Goal: Task Accomplishment & Management: Manage account settings

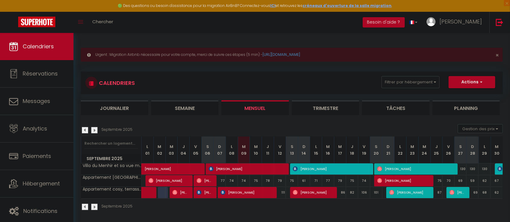
click at [297, 217] on div "Urgent : Migration Airbnb nécessaire pour votre compte, merci de suivre ces éta…" at bounding box center [291, 128] width 436 height 191
click at [438, 42] on div "Urgent : Migration Airbnb nécessaire pour votre compte, merci de suivre ces éta…" at bounding box center [291, 128] width 436 height 191
click at [432, 97] on div "CALENDRIERS Filtrer par hébergement Tous Villa du Menhir et sa vue mer exceptio…" at bounding box center [292, 94] width 422 height 44
click at [477, 37] on div "Urgent : Migration Airbnb nécessaire pour votre compte, merci de suivre ces éta…" at bounding box center [291, 128] width 436 height 191
click at [496, 26] on link at bounding box center [499, 22] width 20 height 21
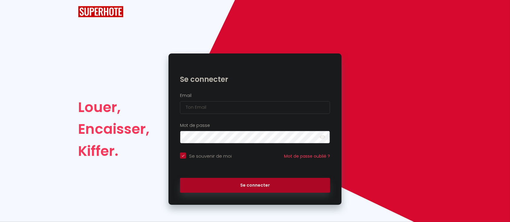
checkbox input "true"
type input "Défault"
checkbox input "true"
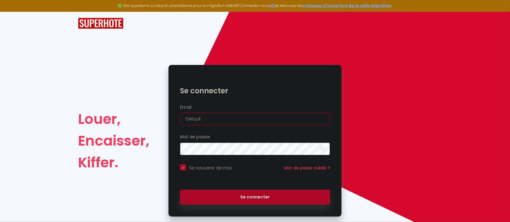
drag, startPoint x: 211, startPoint y: 121, endPoint x: 147, endPoint y: 125, distance: 64.2
click at [147, 125] on div "Louer, Encaisser, Kiffer. Se connecter Email Défault Mot de passe false Se souv…" at bounding box center [255, 141] width 362 height 152
paste input "scicagny31@gmail.com"
type input "scicagny31@gmail.com"
checkbox input "true"
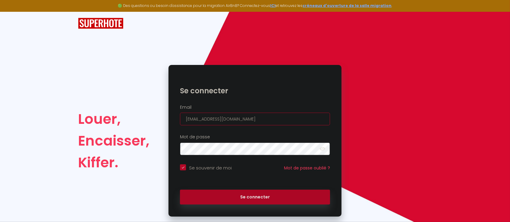
type input "scicagny31@gmail.com"
click at [180, 190] on button "Se connecter" at bounding box center [255, 197] width 150 height 15
checkbox input "true"
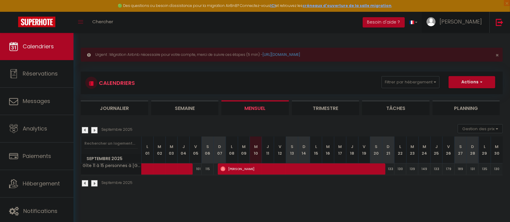
click at [472, 23] on span "Matthieu" at bounding box center [460, 22] width 42 height 8
click at [469, 41] on link "Paramètres" at bounding box center [465, 42] width 45 height 10
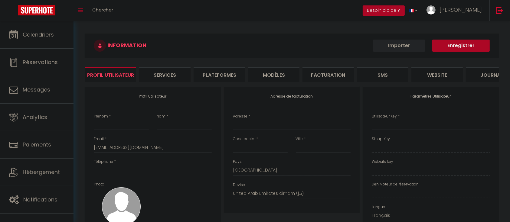
type input "Matthieu"
type input "LEDOUX"
type input "0664769833"
type input "31 rue Mallet"
type input "80330"
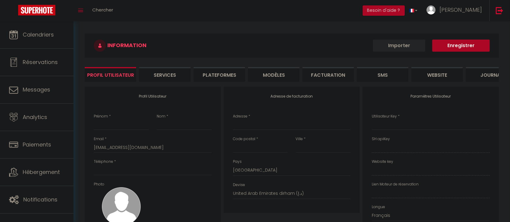
type input "CAGNY"
select select "1"
select select "28"
type input "xZZk5zwqaXhywDarhxLkFqbWp"
type input "EGWXef73Zj2jFXQmoqYhqQOWC"
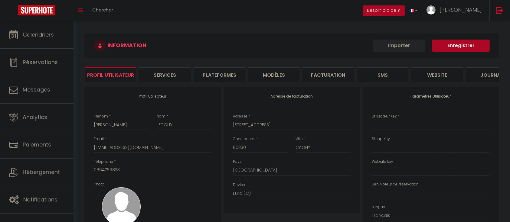
type input "https://app.superhote.com/#/get-available-rentals/EGWXef73Zj2jFXQmoqYhqQOWC"
select select "fr"
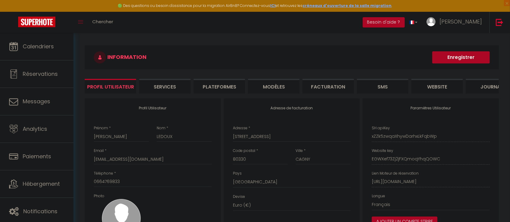
click at [235, 88] on li "Plateformes" at bounding box center [218, 86] width 51 height 15
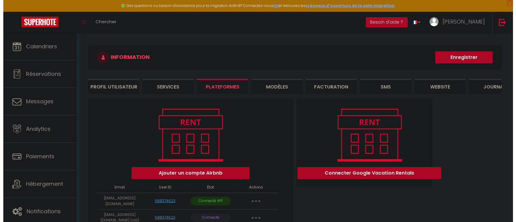
scroll to position [42, 0]
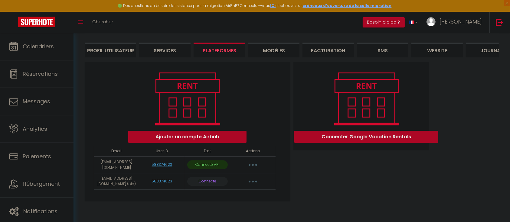
click at [249, 164] on button "button" at bounding box center [252, 165] width 17 height 10
click at [232, 177] on link "Importer les appartements" at bounding box center [226, 179] width 67 height 10
select select "55219"
select select
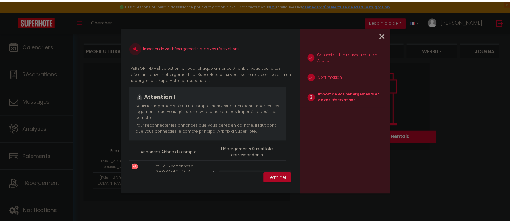
scroll to position [34, 0]
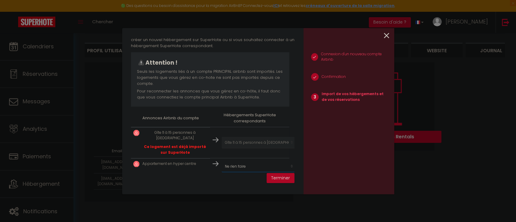
click at [229, 161] on select "Créer un nouvel hébergement Ne rien faire Gîte 11 à 15 personnes à Amiens" at bounding box center [259, 166] width 74 height 11
click at [190, 146] on p "Ce logement est déjà importé sur SuperHote" at bounding box center [174, 149] width 65 height 11
click at [165, 131] on p "Gîte 11 à 15 personnes à Amiens" at bounding box center [174, 135] width 65 height 11
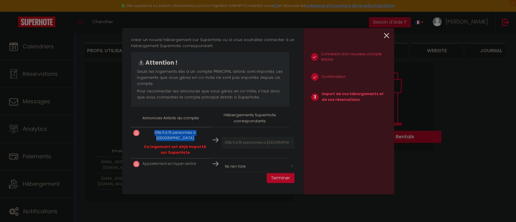
copy div "Gîte 11 à 15 personnes à Amiens"
click at [162, 161] on p "Appartement en hyper centre" at bounding box center [169, 164] width 54 height 6
click at [161, 161] on p "Appartement en hyper centre" at bounding box center [169, 164] width 54 height 6
copy tr "Appartement en hyper centre"
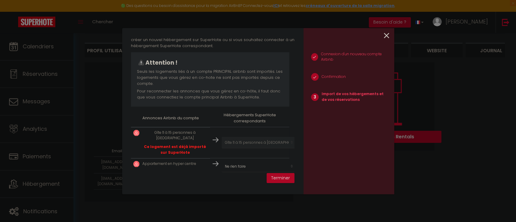
drag, startPoint x: 450, startPoint y: 77, endPoint x: 60, endPoint y: 97, distance: 390.8
click at [450, 77] on div "Importer de vos hébergements et de vos réservations Veuillez sélectionner pour …" at bounding box center [258, 111] width 516 height 222
click at [17, 26] on div "Importer de vos hébergements et de vos réservations Veuillez sélectionner pour …" at bounding box center [258, 111] width 516 height 222
click at [389, 36] on div "1 Connexion d'un nouveau compte Airbnb 2 Confirmation 3 Import de vos hébergeme…" at bounding box center [349, 111] width 91 height 166
click at [389, 36] on icon at bounding box center [386, 35] width 5 height 9
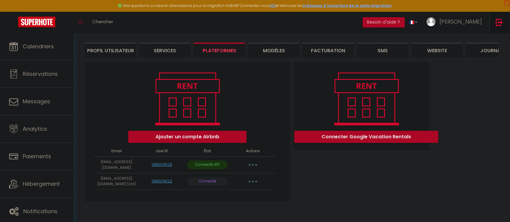
click at [499, 23] on img at bounding box center [499, 22] width 8 height 8
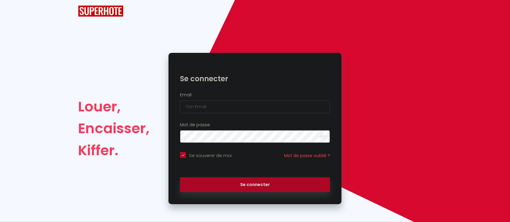
checkbox input "true"
type input "Défault"
checkbox input "true"
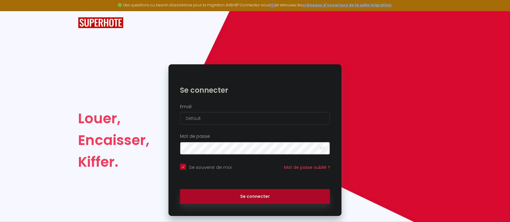
scroll to position [12, 0]
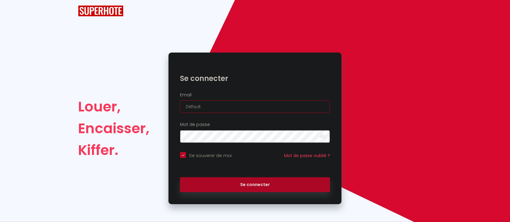
drag, startPoint x: 231, startPoint y: 110, endPoint x: 150, endPoint y: 110, distance: 81.6
click at [150, 110] on div "Louer, Encaisser, Kiffer. Se connecter Email Défault Mot de passe false Se souv…" at bounding box center [255, 129] width 362 height 152
paste input "bluehorizonconciergerie.contact@gmail.com"
type input "bluehorizonconciergerie.contact@gmail.com"
checkbox input "true"
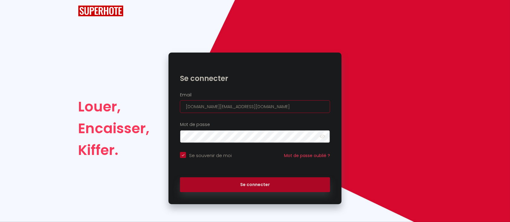
type input "bluehorizonconciergerie.contact@gmail.com"
click at [180, 177] on button "Se connecter" at bounding box center [255, 184] width 150 height 15
checkbox input "true"
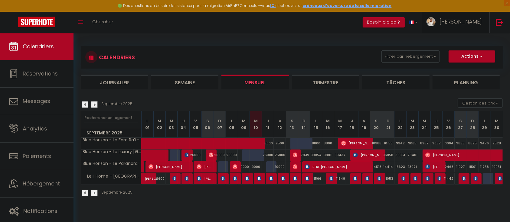
click at [475, 20] on span "Céline" at bounding box center [460, 22] width 42 height 8
click at [474, 42] on link "Paramètres" at bounding box center [465, 42] width 45 height 10
select select "fr"
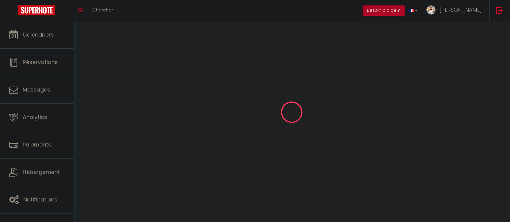
type input "Céline"
type input "Gagno"
type input "+68989515218"
type input "BP141799"
type input "98701"
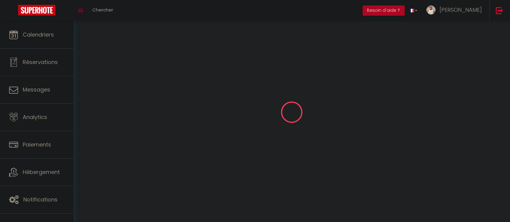
type input "ARUE"
type input "BhiA2z0K0v2hlmQxaDetjKWLB"
type input "Cb8iLj8QtAnCjt8wkKXYbaBag"
type input "https://app.superhote.com/#/get-available-rentals/Cb8iLj8QtAnCjt8wkKXYbaBag"
select select "13"
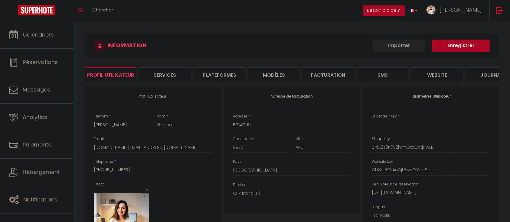
type input "BhiA2z0K0v2hlmQxaDetjKWLB"
type input "Cb8iLj8QtAnCjt8wkKXYbaBag"
type input "https://app.superhote.com/#/get-available-rentals/Cb8iLj8QtAnCjt8wkKXYbaBag"
select select "fr"
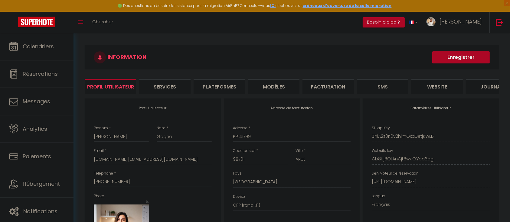
click at [226, 86] on li "Plateformes" at bounding box center [218, 86] width 51 height 15
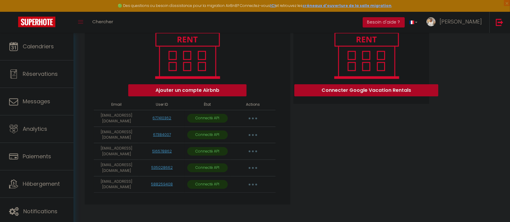
scroll to position [83, 0]
drag, startPoint x: 466, startPoint y: 61, endPoint x: 482, endPoint y: 25, distance: 39.3
click at [467, 59] on div "Ajouter un compte Airbnb Email User ID État Actions bluehorizon.resa@gmail.com …" at bounding box center [291, 111] width 417 height 193
click at [501, 25] on img at bounding box center [499, 22] width 8 height 8
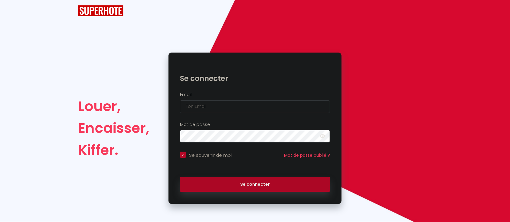
checkbox input "true"
type input "Défault"
checkbox input "true"
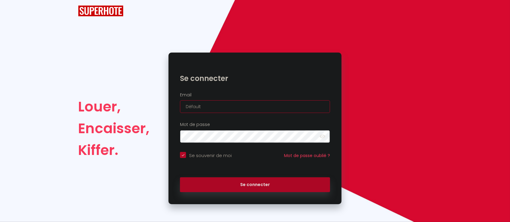
drag, startPoint x: 241, startPoint y: 105, endPoint x: 151, endPoint y: 101, distance: 90.2
click at [155, 102] on div "Louer, Encaisser, Kiffer. Se connecter Email Défault Mot de passe false Se souv…" at bounding box center [255, 129] width 362 height 152
paste input "scicarnotthiers@gmail.com"
type input "scicarnotthiers@gmail.com"
checkbox input "true"
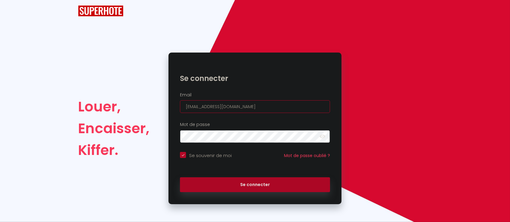
type input "scicarnotthiers@gmail.com"
click at [180, 177] on button "Se connecter" at bounding box center [255, 184] width 150 height 15
checkbox input "true"
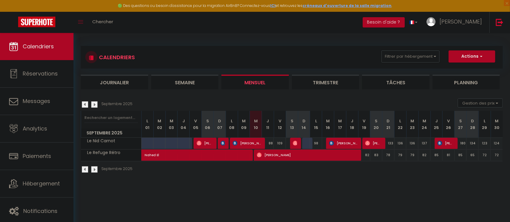
click at [96, 102] on img at bounding box center [94, 104] width 7 height 7
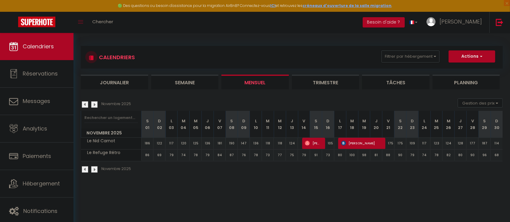
click at [95, 102] on img at bounding box center [94, 104] width 7 height 7
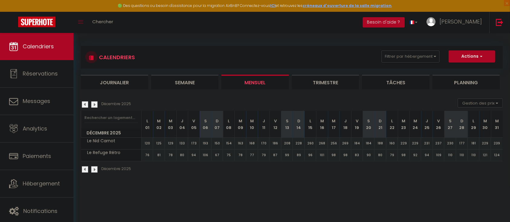
click at [95, 102] on img at bounding box center [94, 104] width 7 height 7
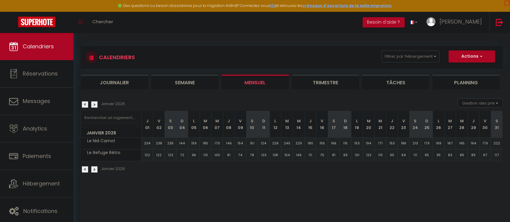
click at [95, 102] on img at bounding box center [94, 104] width 7 height 7
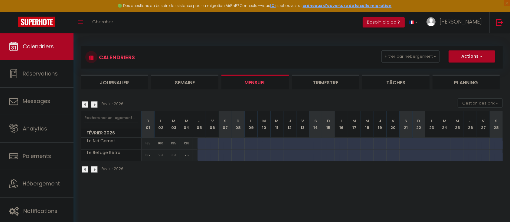
click at [201, 144] on div at bounding box center [203, 143] width 13 height 11
type input "129"
type input "Jeu 05 Février 2026"
type input "Ven 06 Février 2026"
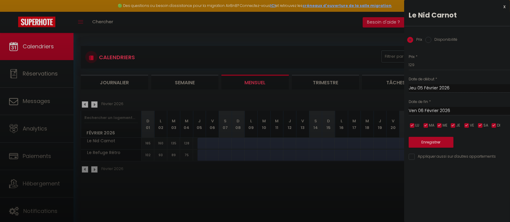
click at [439, 39] on label "Disponibilité" at bounding box center [444, 40] width 26 height 7
click at [431, 39] on input "Disponibilité" at bounding box center [428, 40] width 6 height 6
radio input "true"
radio input "false"
drag, startPoint x: 324, startPoint y: 54, endPoint x: 161, endPoint y: 77, distance: 164.9
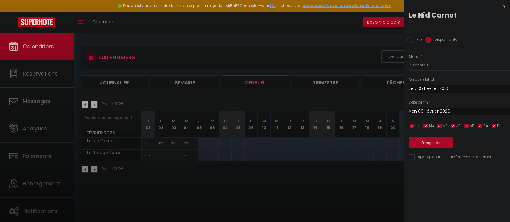
click at [324, 54] on div at bounding box center [255, 111] width 510 height 222
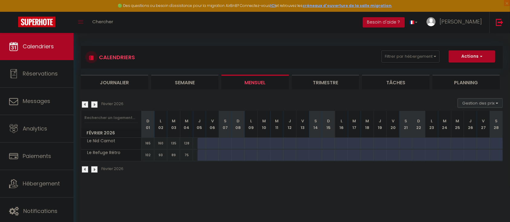
click at [482, 103] on button "Gestion des prix" at bounding box center [479, 103] width 45 height 9
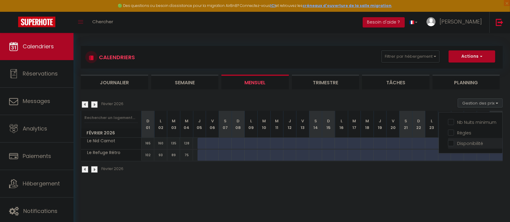
drag, startPoint x: 448, startPoint y: 144, endPoint x: 452, endPoint y: 143, distance: 4.8
click at [450, 144] on ul "Nb Nuits minimum Règles Disponibilité" at bounding box center [470, 133] width 63 height 32
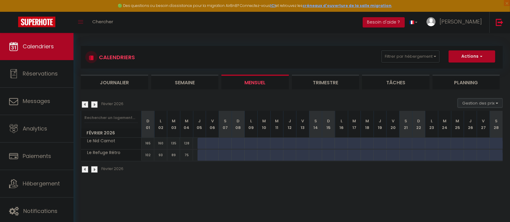
click at [472, 105] on button "Gestion des prix" at bounding box center [479, 103] width 45 height 9
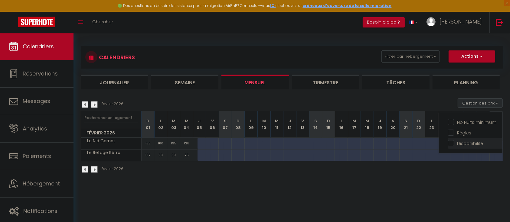
click at [463, 141] on input "Disponibilité" at bounding box center [475, 143] width 54 height 6
checkbox input "true"
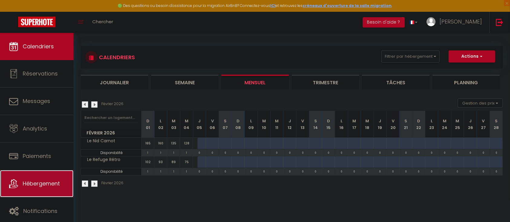
click at [30, 179] on link "Hébergement" at bounding box center [36, 183] width 73 height 27
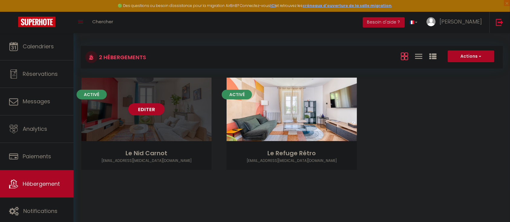
click at [150, 115] on div "Editer" at bounding box center [146, 109] width 130 height 63
click at [150, 111] on link "Editer" at bounding box center [146, 109] width 36 height 12
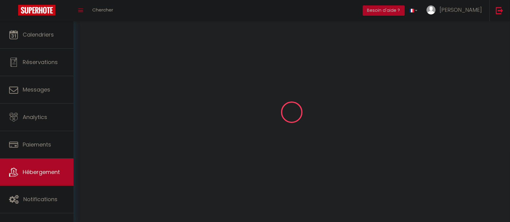
select select "1"
select select
select select "28"
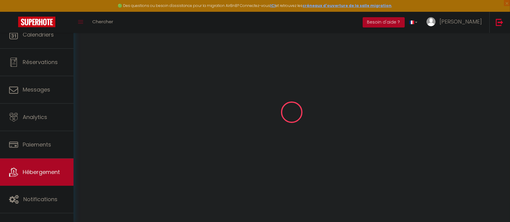
select select
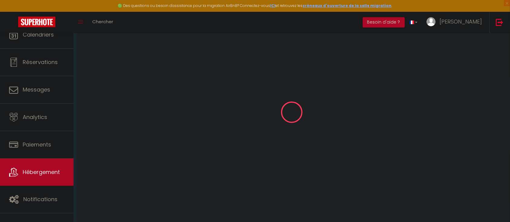
select select
checkbox input "false"
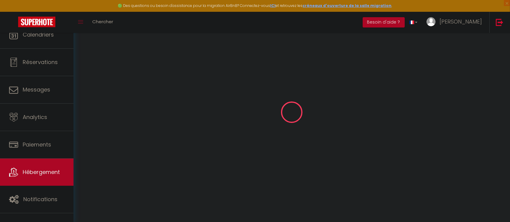
select select
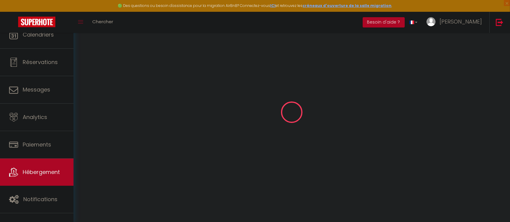
select select
checkbox input "false"
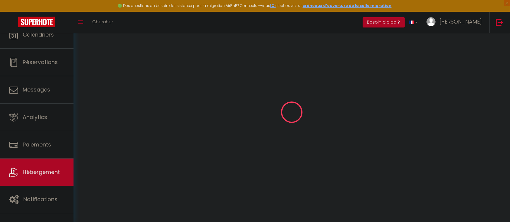
checkbox input "false"
select select
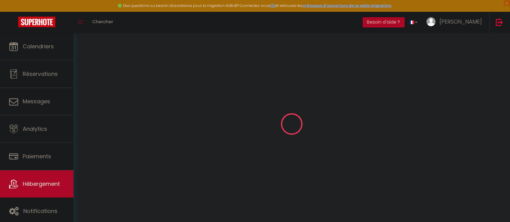
select select
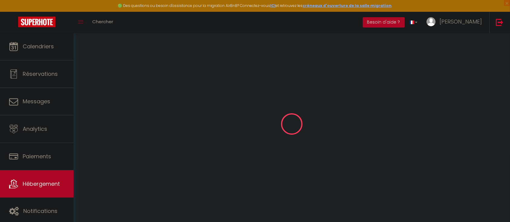
select select
checkbox input "false"
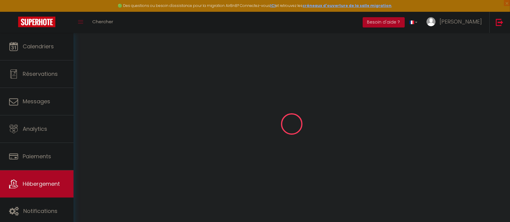
select select
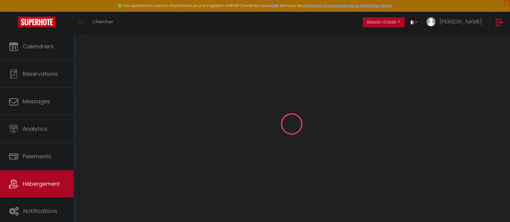
select select
checkbox input "false"
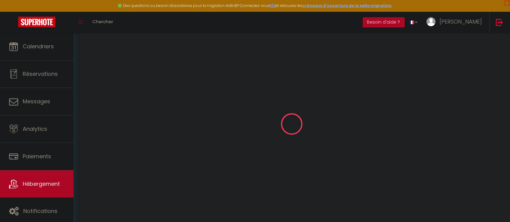
checkbox input "false"
select select
type input "Le Nid Carnot"
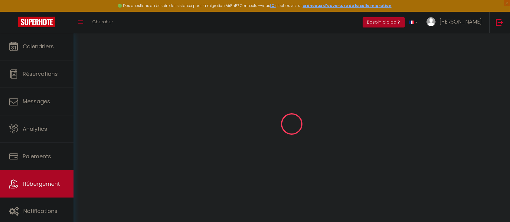
select select "6"
select select "3"
type input "90"
type input "70"
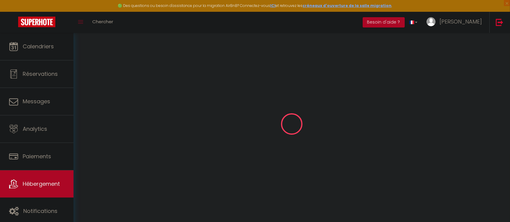
type input "300"
select select
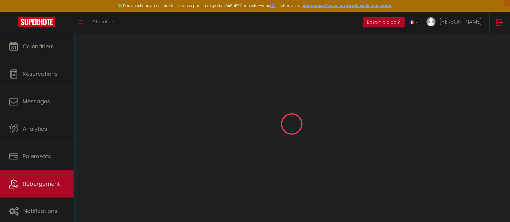
select select
type input "1, rue Thiers"
type input "49100"
type input "Angers"
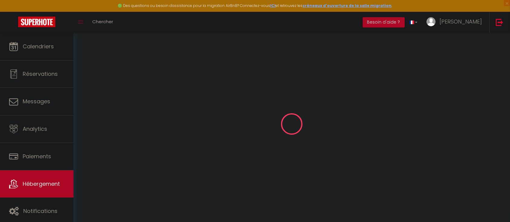
type input "scicarnotthiers@gmail.com"
select select "14518"
checkbox input "false"
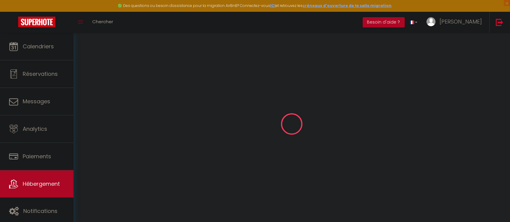
checkbox input "false"
type input "0"
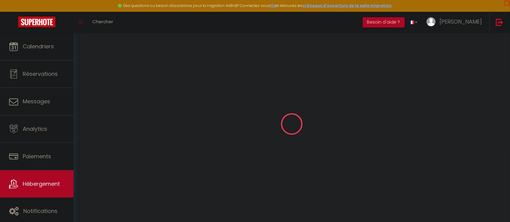
select select
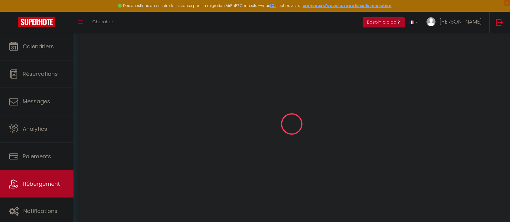
select select
checkbox input "false"
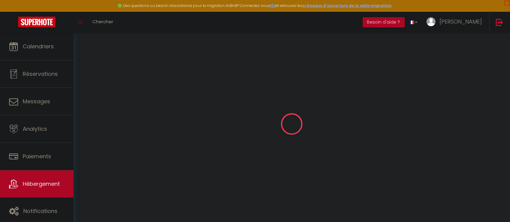
select select "49180"
select select
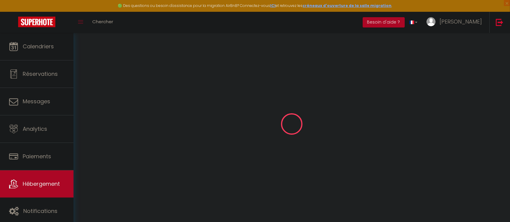
select select
checkbox input "false"
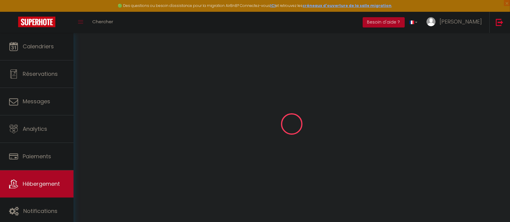
checkbox input "false"
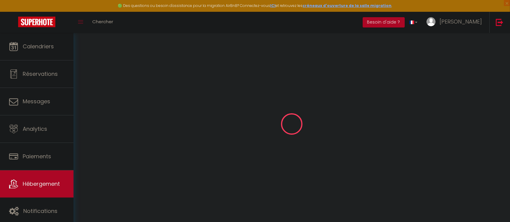
select select "16:00"
select select
select select "11:00"
select select "30"
select select "120"
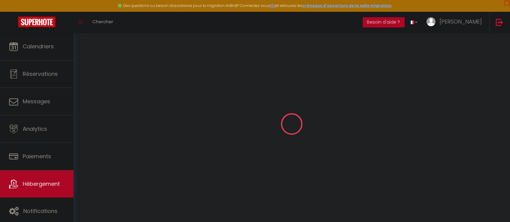
select select "22:00"
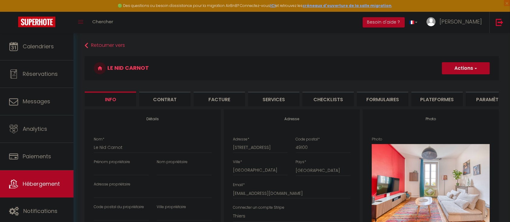
select select
checkbox input "false"
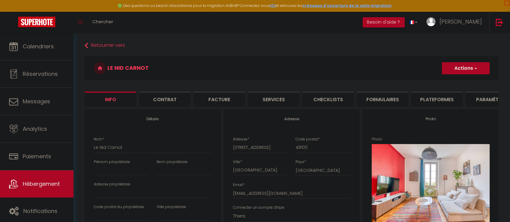
click at [434, 100] on li "Plateformes" at bounding box center [436, 99] width 51 height 15
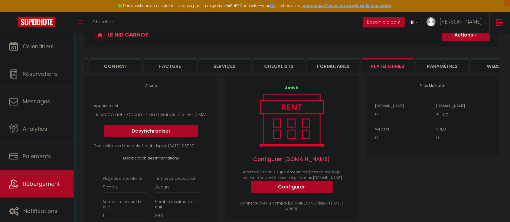
scroll to position [0, 61]
click at [432, 68] on li "Paramètres" at bounding box center [429, 65] width 51 height 15
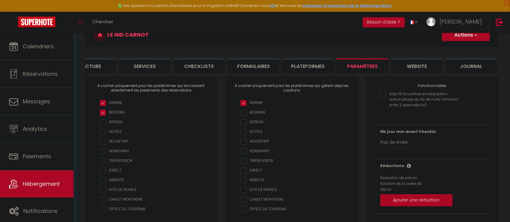
scroll to position [0, 129]
click at [430, 67] on li "website" at bounding box center [416, 65] width 51 height 15
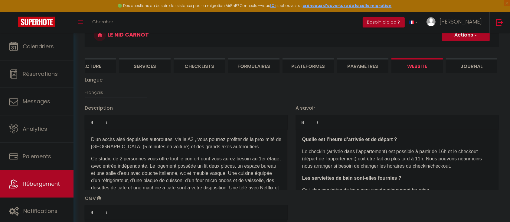
click at [496, 85] on div "Langue Français Anglais Portugais Espagnol Italien" at bounding box center [292, 90] width 422 height 28
drag, startPoint x: 505, startPoint y: 21, endPoint x: 502, endPoint y: 22, distance: 3.1
click at [504, 21] on link at bounding box center [499, 22] width 20 height 21
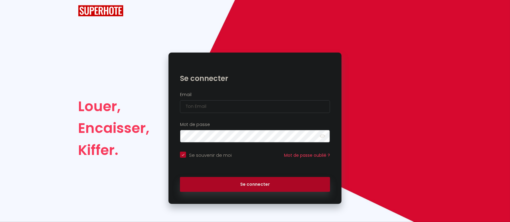
checkbox input "true"
type input "Défault"
checkbox input "true"
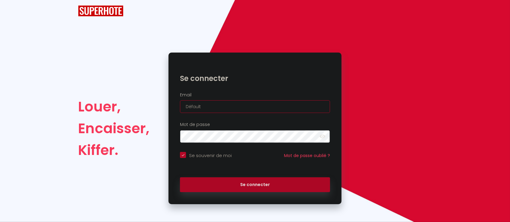
drag, startPoint x: 240, startPoint y: 106, endPoint x: 106, endPoint y: 100, distance: 135.0
click at [106, 100] on div "Louer, Encaisser, Kiffer. Se connecter Email Défault Mot de passe false Se souv…" at bounding box center [255, 129] width 362 height 152
paste input "jan.bedleem@wanadoo.fr"
type input "jan.bedleem@wanadoo.fr"
checkbox input "true"
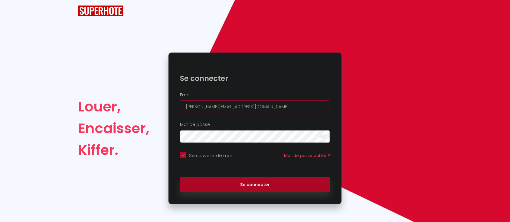
type input "jan.bedleem@wanadoo.fr"
click at [180, 177] on button "Se connecter" at bounding box center [255, 184] width 150 height 15
checkbox input "true"
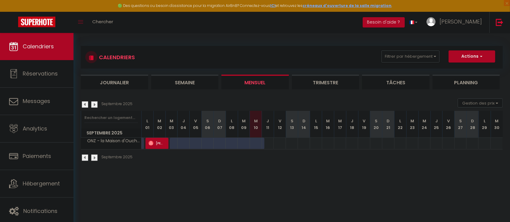
click at [266, 145] on div "45" at bounding box center [267, 143] width 12 height 11
click at [281, 141] on div "51" at bounding box center [279, 143] width 12 height 11
click at [472, 24] on span "Yan" at bounding box center [460, 22] width 42 height 8
click at [478, 186] on body "🟢 Des questions ou besoin d'assistance pour la migration AirBnB? Connectez-vous…" at bounding box center [255, 144] width 510 height 222
click at [483, 173] on div "CALENDRIERS Filtrer par hébergement Tous ONZ - la Maison d'Ouchet Effacer Sauve…" at bounding box center [291, 104] width 436 height 142
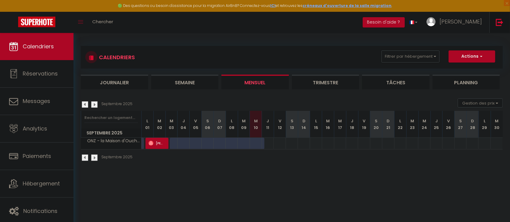
click at [495, 28] on link at bounding box center [499, 22] width 20 height 21
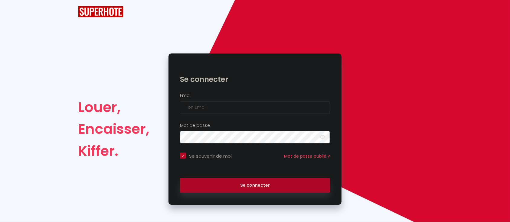
checkbox input "true"
type input "Défault"
checkbox input "true"
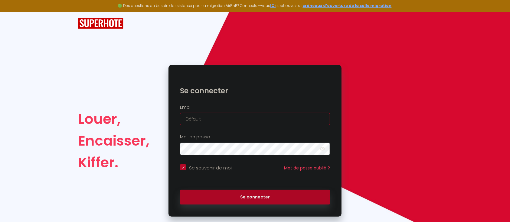
drag, startPoint x: 232, startPoint y: 120, endPoint x: 168, endPoint y: 115, distance: 64.0
click at [168, 115] on div "Se connecter Email Défault Mot de passe false Se souvenir de moi Mot de passe o…" at bounding box center [254, 141] width 181 height 152
paste input "maraynuelle@gmail.com"
type input "maraynuelle@gmail.com"
checkbox input "true"
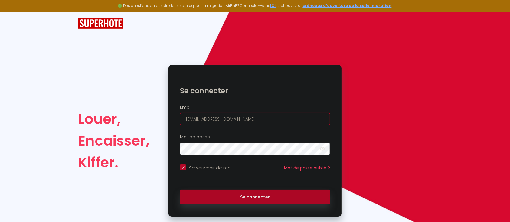
type input "maraynuelle@gmail.com"
click at [180, 190] on button "Se connecter" at bounding box center [255, 197] width 150 height 15
checkbox input "true"
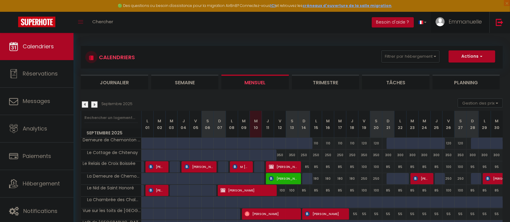
click at [453, 27] on link "Emmanuelle" at bounding box center [460, 22] width 58 height 21
drag, startPoint x: 496, startPoint y: 33, endPoint x: 453, endPoint y: 18, distance: 45.9
click at [496, 33] on div "CALENDRIERS Filtrer par hébergement Chalands La Chambrée des Chalands Loft de L…" at bounding box center [291, 151] width 436 height 236
click at [480, 24] on span "Emmanuelle" at bounding box center [464, 22] width 33 height 8
click at [496, 68] on div "CALENDRIERS Filtrer par hébergement Chalands La Chambrée des Chalands Loft de L…" at bounding box center [292, 57] width 422 height 23
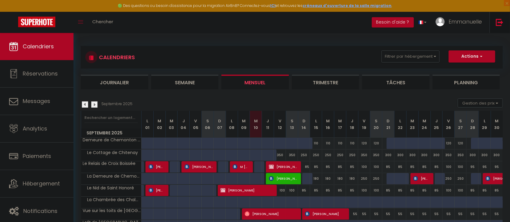
click at [499, 21] on img at bounding box center [499, 22] width 8 height 8
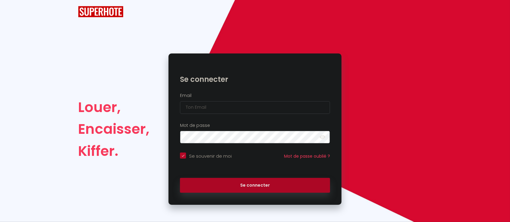
checkbox input "true"
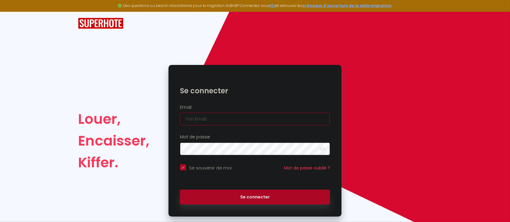
type input "Défault"
checkbox input "true"
drag, startPoint x: 210, startPoint y: 121, endPoint x: 182, endPoint y: 120, distance: 28.7
click at [182, 120] on input "Défault" at bounding box center [255, 119] width 150 height 13
paste input "maraynuelle@gmail.com"
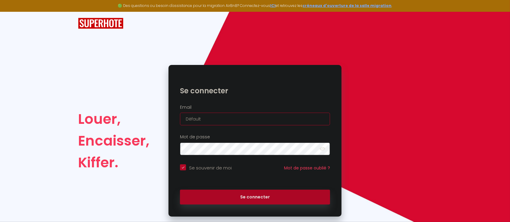
type input "maraynuelle@gmail.com"
checkbox input "true"
type input "maraynuelle@gmail.com"
click at [180, 190] on button "Se connecter" at bounding box center [255, 197] width 150 height 15
checkbox input "true"
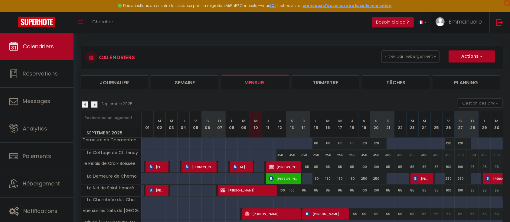
click at [471, 22] on span "Emmanuelle" at bounding box center [464, 22] width 33 height 8
click at [359, 36] on div "CALENDRIERS Filtrer par hébergement Chalands La Chambrée des Chalands Loft de L…" at bounding box center [291, 151] width 436 height 236
click at [503, 21] on img at bounding box center [499, 22] width 8 height 8
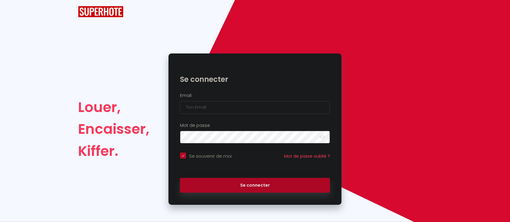
checkbox input "true"
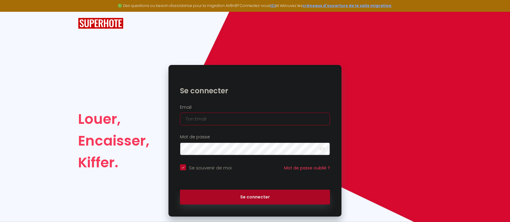
type input "Défault"
checkbox input "true"
drag, startPoint x: 8, startPoint y: 47, endPoint x: 266, endPoint y: 60, distance: 258.2
click at [12, 47] on div "Louer, Encaisser, Kiffer. Se connecter Email Défault Mot de passe false Se souv…" at bounding box center [255, 114] width 510 height 205
drag, startPoint x: 213, startPoint y: 118, endPoint x: 139, endPoint y: 118, distance: 74.7
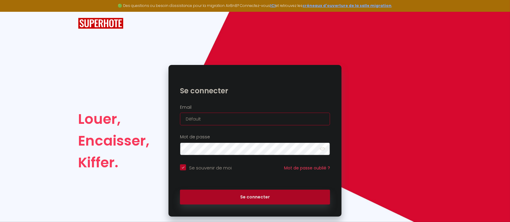
click at [139, 118] on div "Louer, Encaisser, Kiffer. Se connecter Email Défault Mot de passe false Se souv…" at bounding box center [255, 141] width 362 height 152
paste input "hello@mymoradia.com"
type input "hello@mymoradia.com"
checkbox input "true"
click button "Se connecter" at bounding box center [255, 197] width 150 height 15
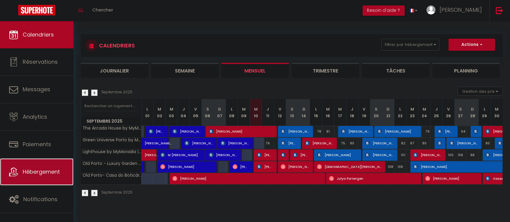
click at [50, 178] on link "Hébergement" at bounding box center [36, 171] width 73 height 27
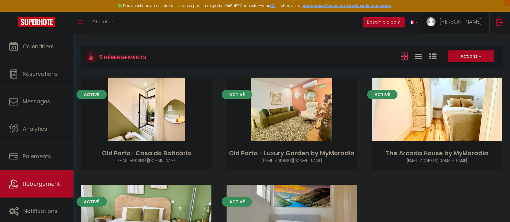
click at [476, 21] on span "ANDREA" at bounding box center [460, 22] width 42 height 8
click at [470, 43] on link "Paramètres" at bounding box center [465, 42] width 45 height 10
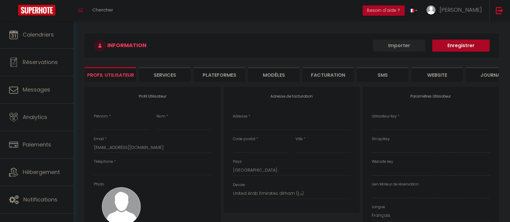
type input "ANDREA"
type input "LOPEZ"
type input "+351964660789"
type input "Rua doutor Egas Moniz 26, 2 DTO"
type input "4445-401"
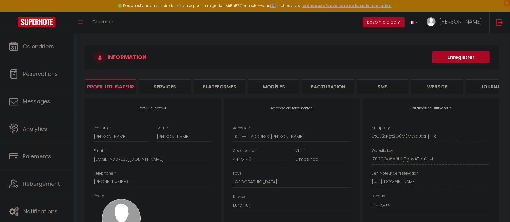
click at [213, 86] on li "Plateformes" at bounding box center [218, 86] width 51 height 15
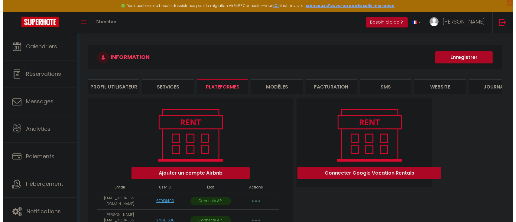
scroll to position [42, 0]
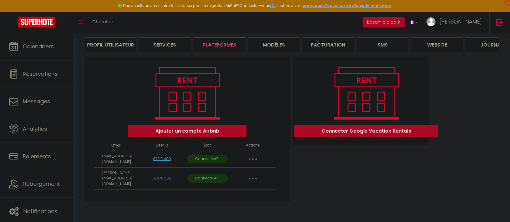
click at [254, 164] on button "button" at bounding box center [252, 159] width 17 height 10
click at [231, 178] on link "Importer les appartements" at bounding box center [226, 173] width 67 height 10
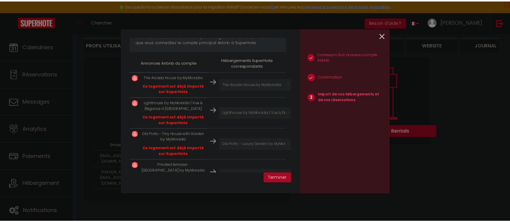
scroll to position [118, 0]
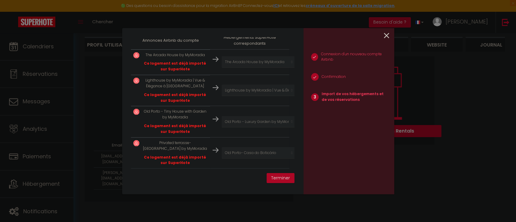
click at [386, 36] on icon at bounding box center [386, 35] width 5 height 9
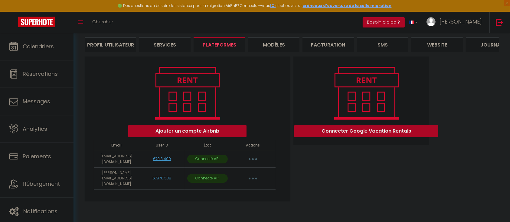
drag, startPoint x: 441, startPoint y: 100, endPoint x: 494, endPoint y: 34, distance: 85.2
click at [455, 93] on div "Ajouter un compte Airbnb Email User ID État Actions hello@mymoradia.com 6791314…" at bounding box center [291, 131] width 417 height 149
click at [495, 24] on img at bounding box center [499, 22] width 8 height 8
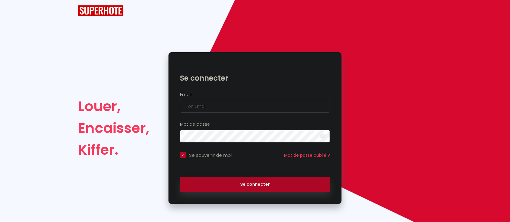
scroll to position [12, 0]
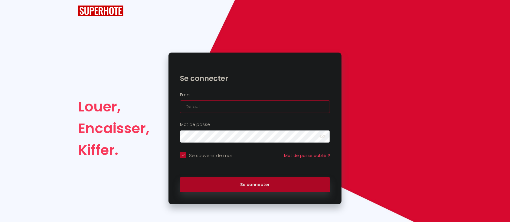
drag, startPoint x: 203, startPoint y: 105, endPoint x: 164, endPoint y: 100, distance: 39.9
click at [164, 100] on div "Louer, Encaisser, Kiffer. Se connecter Email Défault Mot de passe false Se souv…" at bounding box center [255, 129] width 362 height 152
paste input "maison.97215@laposte.ne"
click at [180, 177] on button "Se connecter" at bounding box center [255, 184] width 150 height 15
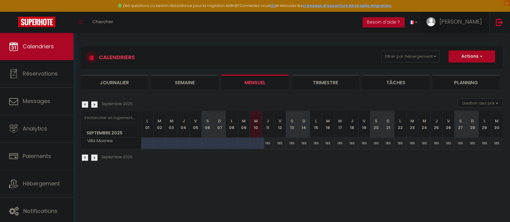
click at [474, 22] on span "severine" at bounding box center [460, 22] width 42 height 8
click at [467, 42] on link "Paramètres" at bounding box center [465, 42] width 45 height 10
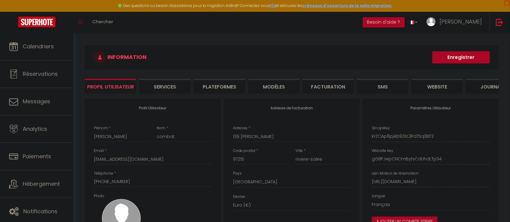
click at [232, 90] on li "Plateformes" at bounding box center [218, 86] width 51 height 15
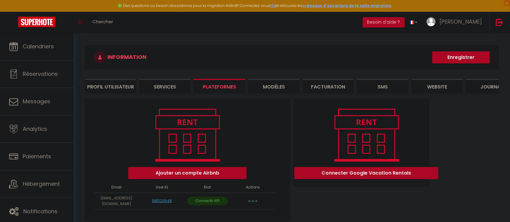
click at [255, 206] on button "button" at bounding box center [252, 201] width 17 height 10
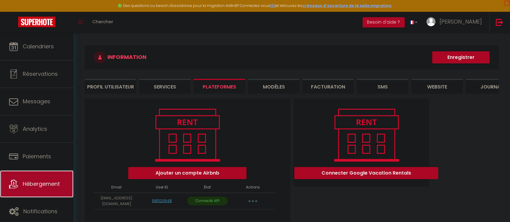
click at [40, 177] on link "Hébergement" at bounding box center [36, 183] width 73 height 27
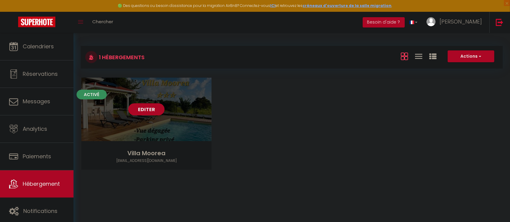
click at [143, 109] on link "Editer" at bounding box center [146, 109] width 36 height 12
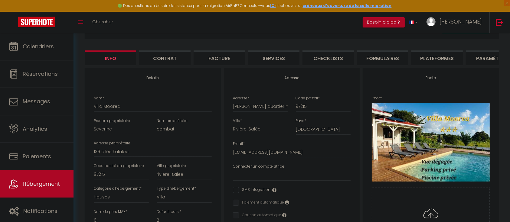
scroll to position [40, 0]
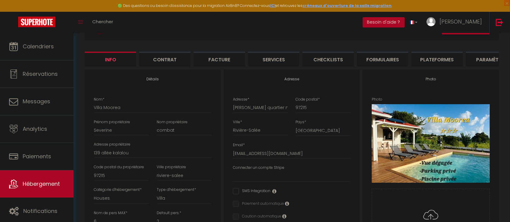
click at [426, 59] on li "Plateformes" at bounding box center [436, 59] width 51 height 15
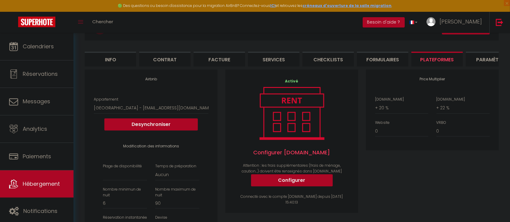
click at [438, 187] on div "Price Multiplier Airbnb.com 0 + 1 % + 2 % + 3 % + 4 % + 5 % + 6 % + 7 %" at bounding box center [432, 181] width 141 height 223
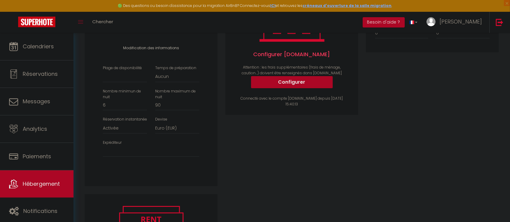
scroll to position [142, 0]
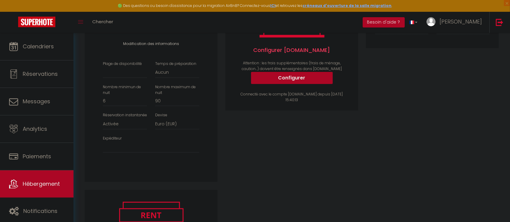
click at [200, 159] on div "Plage de disponibilité Date indisponible par defaut 1 mois 3 mois 6 mois 9 mois…" at bounding box center [151, 110] width 104 height 98
click at [200, 153] on div "Expéditeur maison.97215@laposte.net" at bounding box center [151, 144] width 104 height 17
click at [184, 153] on select "maison.97215@laposte.net" at bounding box center [151, 146] width 96 height 11
click at [103, 147] on select "maison.97215@laposte.net" at bounding box center [151, 146] width 96 height 11
click at [321, 154] on div "Activé Configurer Booking.com Attention : les frais supplémentaires (frais de m…" at bounding box center [291, 78] width 141 height 223
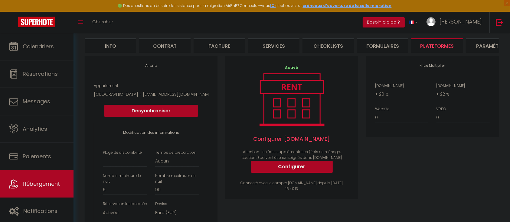
scroll to position [49, 0]
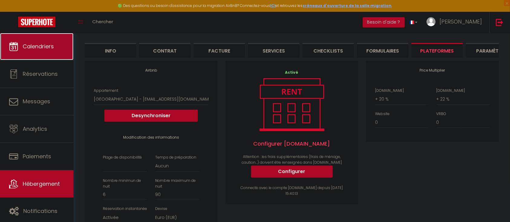
click at [24, 52] on link "Calendriers" at bounding box center [36, 46] width 73 height 27
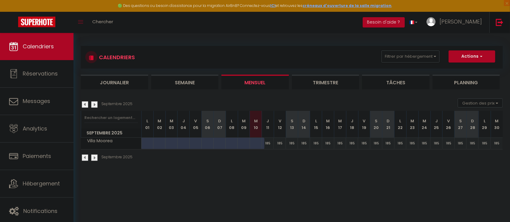
click at [503, 18] on link at bounding box center [499, 22] width 20 height 21
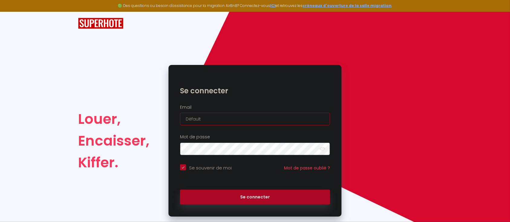
drag, startPoint x: 175, startPoint y: 122, endPoint x: 159, endPoint y: 96, distance: 31.1
click at [159, 96] on div "Louer, Encaisser, Kiffer. Se connecter Email Défault Mot de passe false Se souv…" at bounding box center [255, 141] width 362 height 152
paste input "patrick@agences-placid.com"
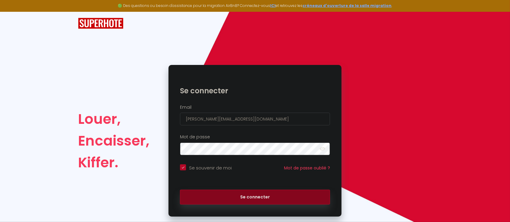
click at [244, 195] on button "Se connecter" at bounding box center [255, 197] width 150 height 15
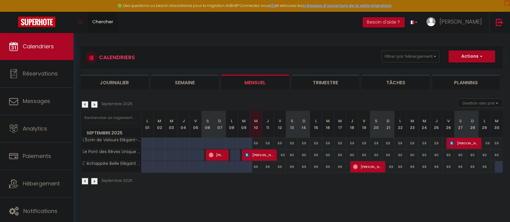
click at [111, 21] on span "Chercher" at bounding box center [102, 21] width 21 height 6
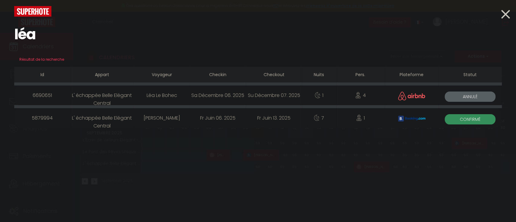
click at [509, 13] on icon at bounding box center [505, 14] width 9 height 15
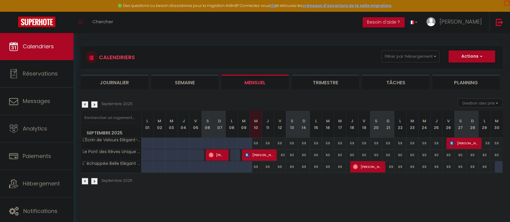
click at [93, 103] on img at bounding box center [94, 104] width 7 height 7
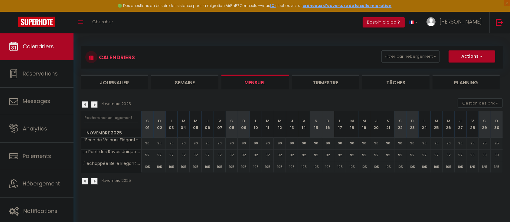
click at [93, 103] on img at bounding box center [94, 104] width 7 height 7
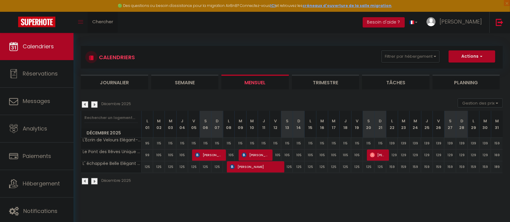
click at [111, 26] on link "Chercher" at bounding box center [103, 22] width 30 height 21
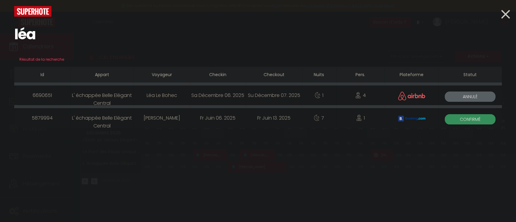
click at [57, 94] on div "6690651" at bounding box center [42, 96] width 56 height 20
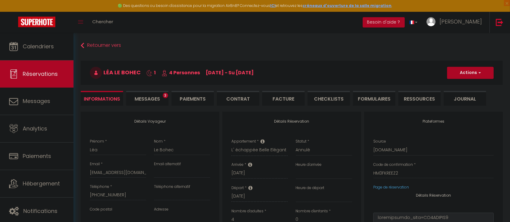
click at [463, 98] on li "Journal" at bounding box center [464, 98] width 42 height 15
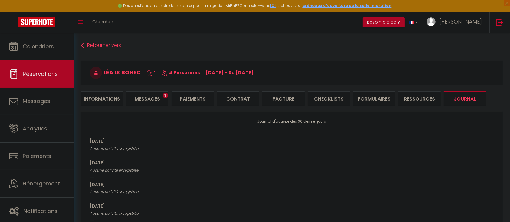
click at [144, 102] on li "Messages 3" at bounding box center [147, 98] width 42 height 15
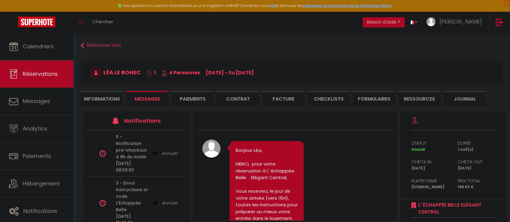
drag, startPoint x: 85, startPoint y: 100, endPoint x: 112, endPoint y: 105, distance: 28.0
click at [85, 100] on li "Informations" at bounding box center [102, 98] width 42 height 15
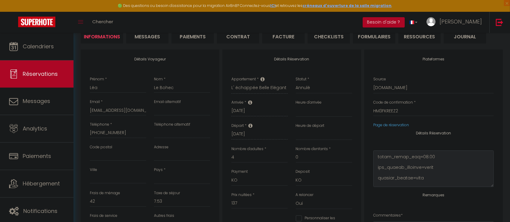
scroll to position [1084, 0]
click at [460, 196] on div "Plateformes Source Direct Airbnb.com Booking.com Chalet montagne Expedia Gite d…" at bounding box center [433, 148] width 138 height 196
click at [430, 78] on div "Source Direct Airbnb.com Booking.com Chalet montagne Expedia Gite de France Hom…" at bounding box center [433, 84] width 120 height 17
click at [373, 37] on li "FORMULAIRES" at bounding box center [374, 36] width 42 height 15
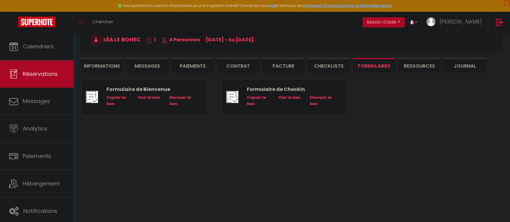
scroll to position [33, 0]
drag, startPoint x: 103, startPoint y: 67, endPoint x: 60, endPoint y: 71, distance: 43.1
click at [103, 67] on li "Informations" at bounding box center [102, 65] width 42 height 15
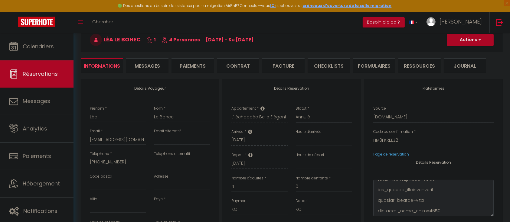
scroll to position [62, 0]
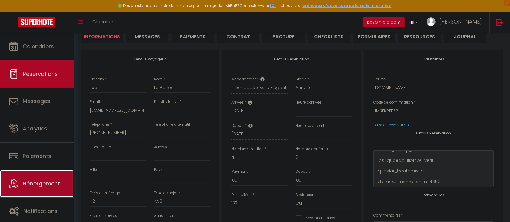
click at [44, 180] on span "Hébergement" at bounding box center [41, 184] width 37 height 8
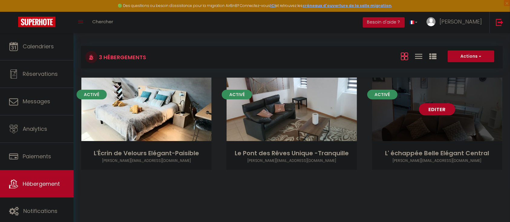
click at [430, 104] on link "Editer" at bounding box center [437, 109] width 36 height 12
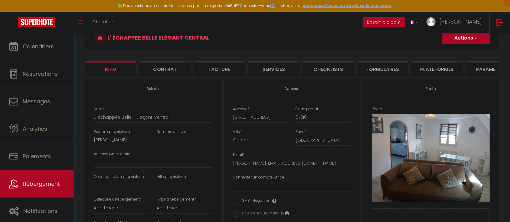
scroll to position [29, 0]
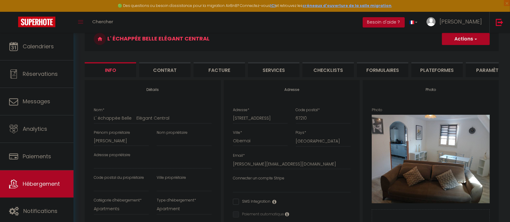
click at [427, 68] on li "Plateformes" at bounding box center [436, 69] width 51 height 15
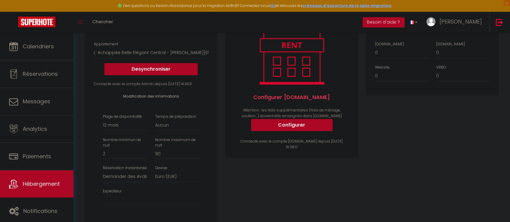
scroll to position [95, 0]
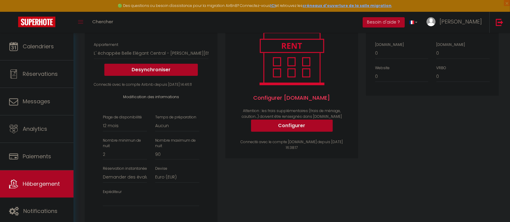
drag, startPoint x: 440, startPoint y: 143, endPoint x: 414, endPoint y: 143, distance: 26.6
click at [440, 143] on div "Price Multiplier Airbnb.com 0 + 1 % + 2 % + 3 % + 4 % + 5 % + 6 % + 7 %" at bounding box center [432, 129] width 141 height 229
click at [478, 168] on div "Price Multiplier Airbnb.com 0 + 1 % + 2 % + 3 % + 4 % + 5 % + 6 % + 7 %" at bounding box center [432, 129] width 141 height 229
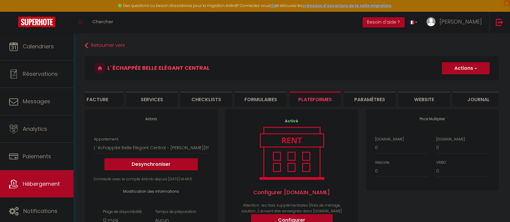
scroll to position [0, 124]
click at [378, 98] on li "Paramètres" at bounding box center [367, 99] width 51 height 15
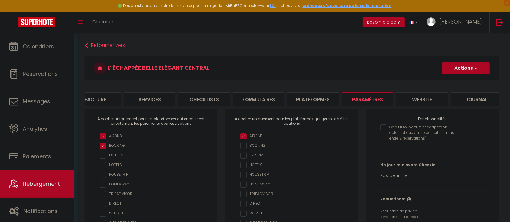
click at [476, 102] on li "Journal" at bounding box center [475, 99] width 51 height 15
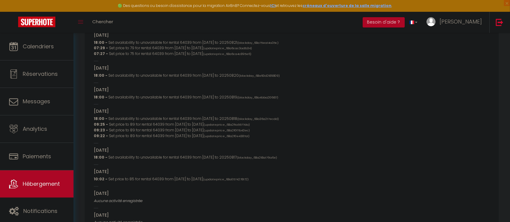
scroll to position [849, 0]
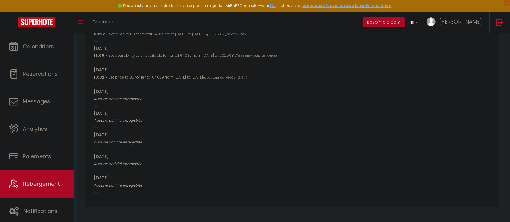
drag, startPoint x: 93, startPoint y: 144, endPoint x: 216, endPoint y: 229, distance: 149.7
copy div "2025-09-10 Aucune activité enregistrée 2025-09-09 18:00 - Set availability to u…"
click at [504, 20] on link at bounding box center [499, 22] width 20 height 21
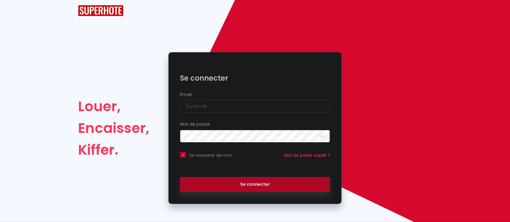
scroll to position [12, 0]
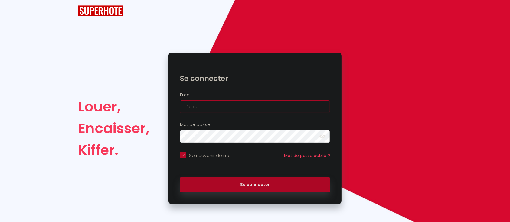
drag, startPoint x: 206, startPoint y: 105, endPoint x: 134, endPoint y: 79, distance: 76.4
click at [141, 101] on div "Louer, Encaisser, Kiffer. Se connecter Email Défault Mot de passe false Se souv…" at bounding box center [255, 129] width 362 height 152
paste input "sh : warmhouse.conciergerie@gmail.com"
drag, startPoint x: 194, startPoint y: 107, endPoint x: 152, endPoint y: 96, distance: 43.4
click at [155, 104] on div "Louer, Encaisser, Kiffer. Se connecter Email sh : warmhouse.conciergerie@gmail.…" at bounding box center [255, 129] width 362 height 152
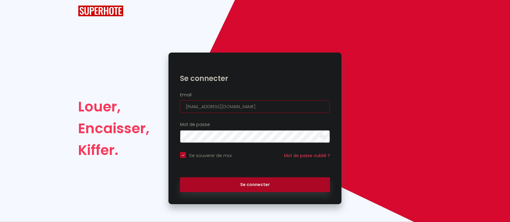
click at [180, 177] on button "Se connecter" at bounding box center [255, 184] width 150 height 15
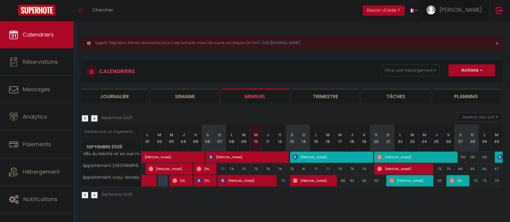
click at [474, 10] on span "Marc" at bounding box center [460, 10] width 42 height 8
click at [479, 7] on span "Marc" at bounding box center [460, 10] width 42 height 8
click at [469, 2] on link "Marc" at bounding box center [455, 10] width 67 height 21
click at [472, 25] on link "Paramètres" at bounding box center [465, 30] width 45 height 10
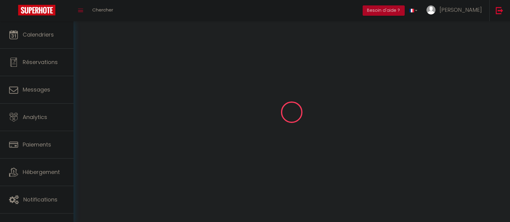
click at [470, 27] on div "INFORMATION Importer Enregistrer Profil Utilisateur Services Plateformes MODÈLE…" at bounding box center [291, 112] width 436 height 182
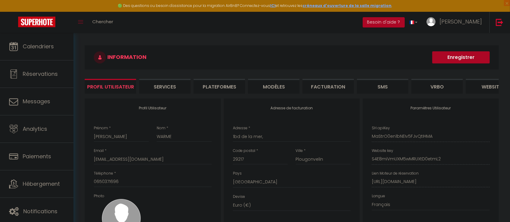
click at [229, 90] on li "Plateformes" at bounding box center [218, 86] width 51 height 15
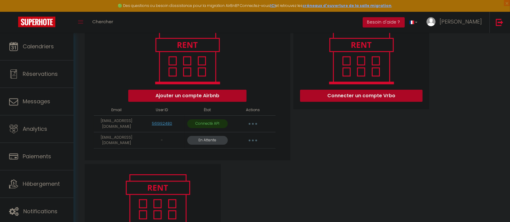
scroll to position [79, 0]
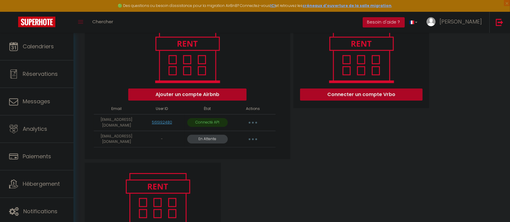
click at [256, 144] on button "button" at bounding box center [252, 140] width 17 height 10
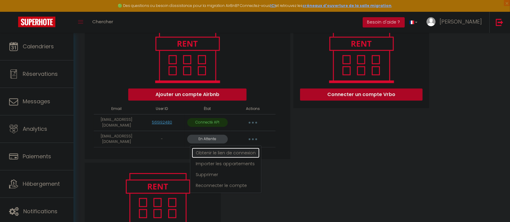
click at [238, 153] on link "Obtenir le lien de connexion" at bounding box center [226, 153] width 68 height 10
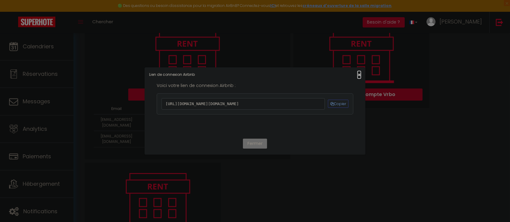
click at [357, 71] on span "×" at bounding box center [358, 75] width 3 height 8
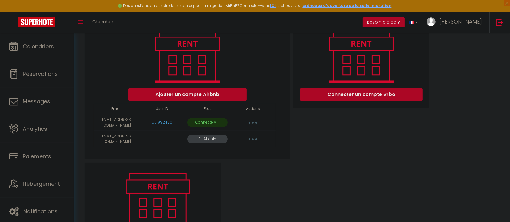
click at [250, 128] on button "button" at bounding box center [252, 123] width 17 height 10
click at [245, 141] on link "Importer les appartements" at bounding box center [226, 136] width 67 height 10
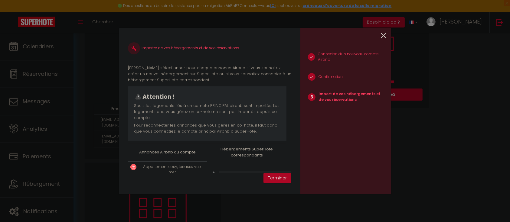
scroll to position [30, 0]
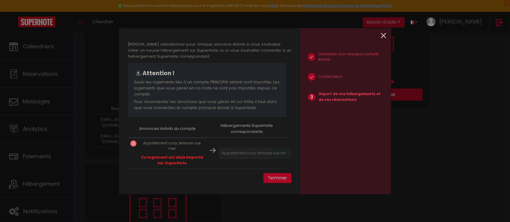
click at [384, 35] on icon at bounding box center [383, 35] width 5 height 9
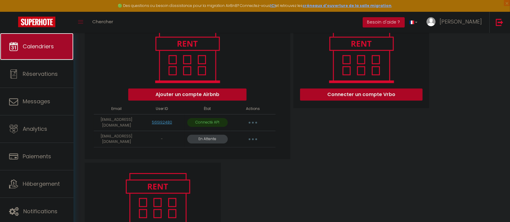
click at [50, 49] on span "Calendriers" at bounding box center [38, 47] width 31 height 8
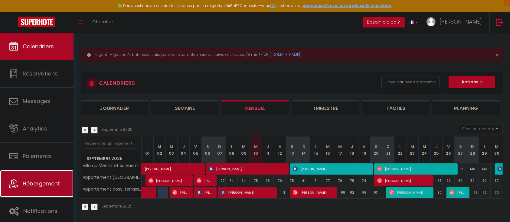
click at [29, 187] on span "Hébergement" at bounding box center [41, 184] width 37 height 8
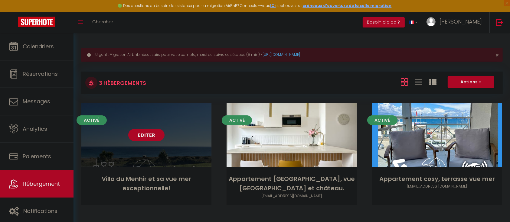
click at [138, 134] on link "Editer" at bounding box center [146, 135] width 36 height 12
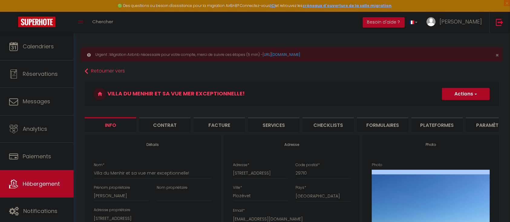
click at [426, 120] on li "Plateformes" at bounding box center [436, 124] width 51 height 15
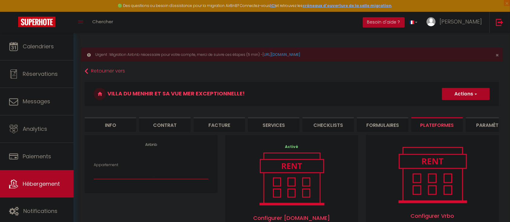
click at [109, 179] on select "Appartement" at bounding box center [151, 173] width 115 height 11
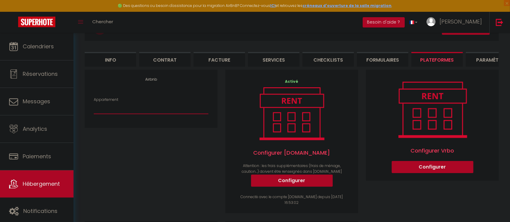
scroll to position [73, 0]
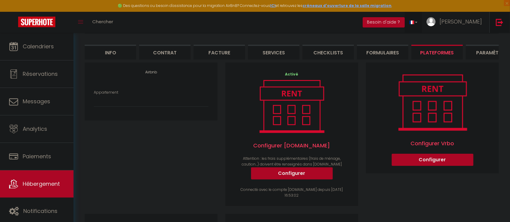
drag, startPoint x: 508, startPoint y: 24, endPoint x: 450, endPoint y: 21, distance: 57.8
click at [507, 24] on link at bounding box center [499, 22] width 20 height 21
click at [499, 23] on img at bounding box center [499, 22] width 8 height 8
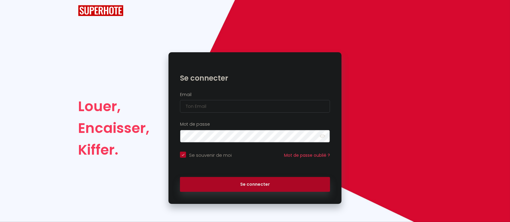
scroll to position [12, 0]
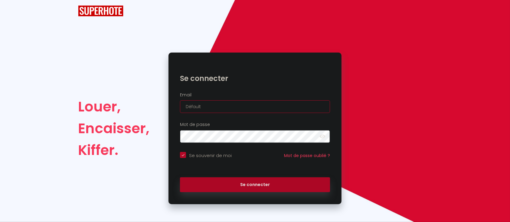
click at [189, 105] on input "Défault" at bounding box center [255, 106] width 150 height 13
click at [194, 104] on input "Défault" at bounding box center [255, 106] width 150 height 13
paste input "lydiemariejacq@gmail.com"
click at [180, 177] on button "Se connecter" at bounding box center [255, 184] width 150 height 15
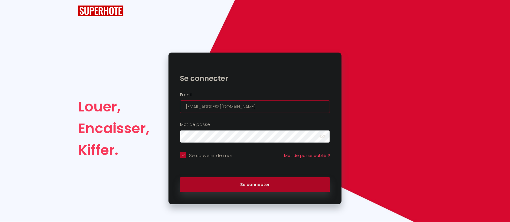
drag, startPoint x: 276, startPoint y: 111, endPoint x: 163, endPoint y: 107, distance: 113.1
click at [163, 107] on div "Louer, Encaisser, Kiffer. Se connecter Email lydiemariejacq@gmail.com Mot de pa…" at bounding box center [255, 129] width 362 height 152
paste input "m.antoine.menard"
click at [180, 177] on button "Se connecter" at bounding box center [255, 184] width 150 height 15
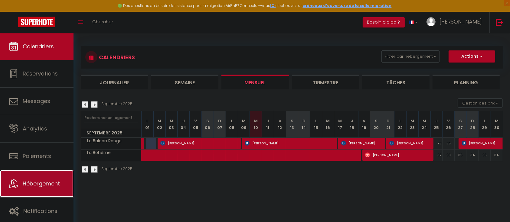
click at [54, 186] on span "Hébergement" at bounding box center [41, 184] width 37 height 8
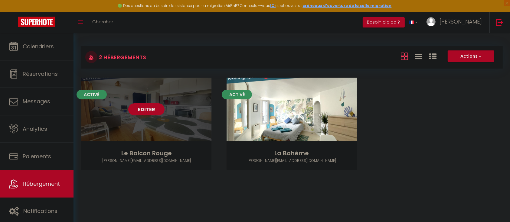
click at [157, 107] on link "Editer" at bounding box center [146, 109] width 36 height 12
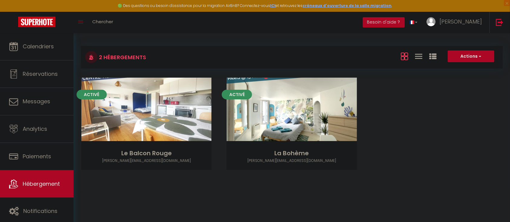
click at [464, 153] on div "Activé Editer Le Balcon Rouge m.antoine.menard@gmail.com Activé Editer La Bohèm…" at bounding box center [292, 131] width 436 height 107
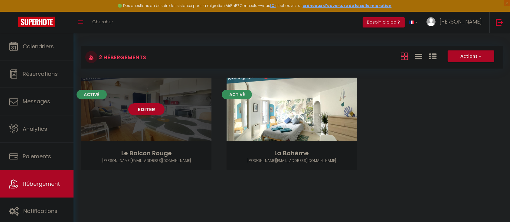
click at [146, 102] on div "Editer" at bounding box center [146, 109] width 130 height 63
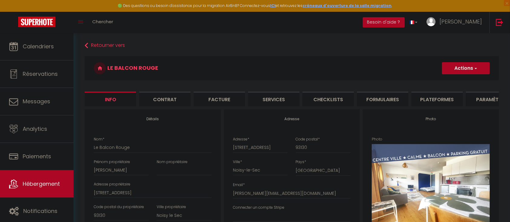
click at [443, 98] on li "Plateformes" at bounding box center [436, 99] width 51 height 15
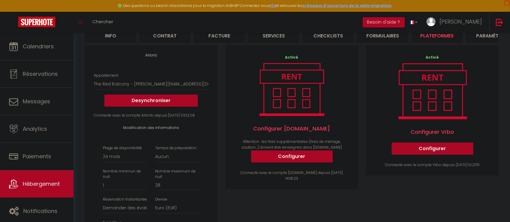
scroll to position [58, 0]
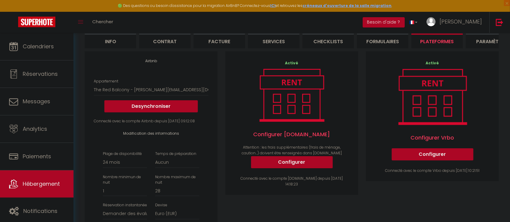
click at [201, 168] on div "Temps de préparation Aucun 1 nuit avant et après chaque réservation 2 nuits ava…" at bounding box center [177, 159] width 52 height 17
click at [181, 168] on select "Aucun 1 nuit avant et après chaque réservation 2 nuits avant et après chaque ré…" at bounding box center [177, 162] width 44 height 11
click at [482, 41] on li "Paramètres" at bounding box center [491, 41] width 51 height 15
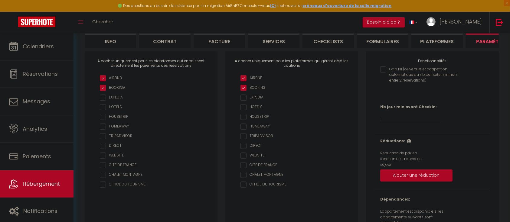
click at [387, 40] on li "Formulaires" at bounding box center [382, 41] width 51 height 15
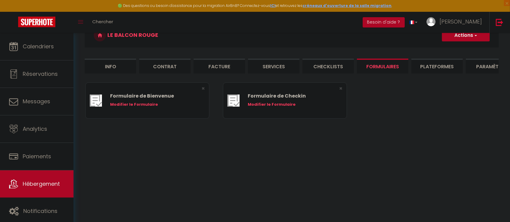
scroll to position [33, 0]
click at [119, 69] on li "Info" at bounding box center [110, 66] width 51 height 15
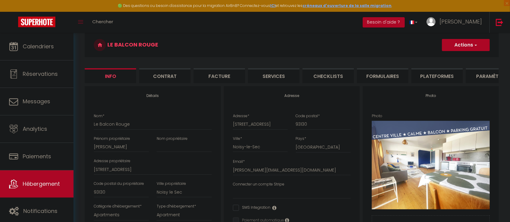
scroll to position [19, 0]
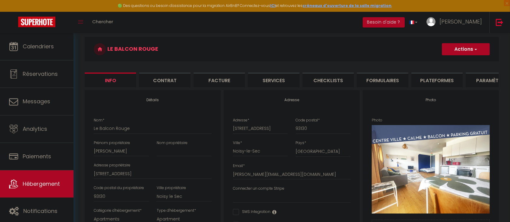
click at [471, 81] on li "Paramètres" at bounding box center [491, 80] width 51 height 15
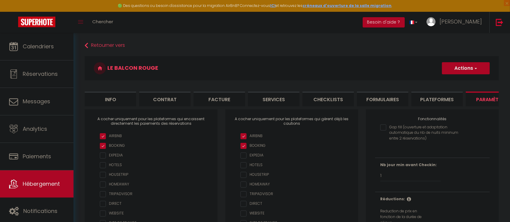
click at [486, 99] on li "Paramètres" at bounding box center [491, 99] width 51 height 15
click at [440, 99] on li "Plateformes" at bounding box center [436, 99] width 51 height 15
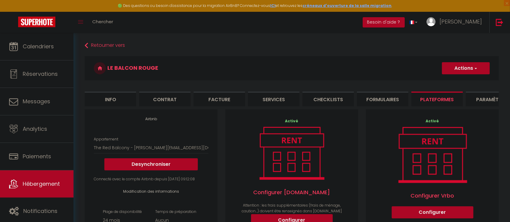
click at [478, 98] on li "Paramètres" at bounding box center [491, 99] width 51 height 15
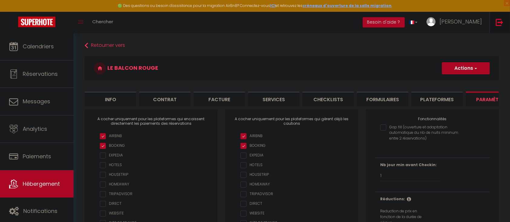
drag, startPoint x: 505, startPoint y: 28, endPoint x: 110, endPoint y: 57, distance: 395.5
click at [505, 28] on link at bounding box center [499, 22] width 20 height 21
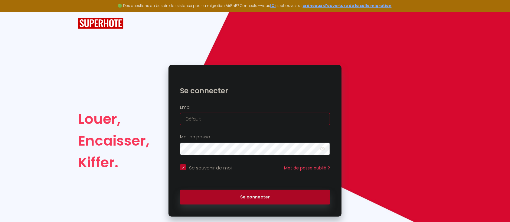
drag, startPoint x: 211, startPoint y: 117, endPoint x: 162, endPoint y: 117, distance: 49.3
click at [162, 117] on div "Louer, Encaisser, Kiffer. Se connecter Email Défault Mot de passe false Se souv…" at bounding box center [255, 141] width 362 height 152
paste input "lepetiterromardie@gmail.com"
click at [180, 190] on button "Se connecter" at bounding box center [255, 197] width 150 height 15
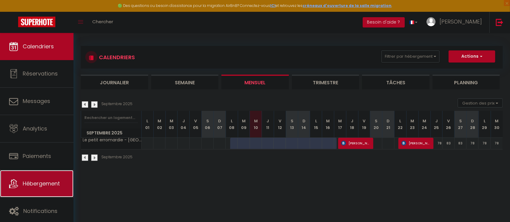
click at [55, 187] on span "Hébergement" at bounding box center [41, 184] width 37 height 8
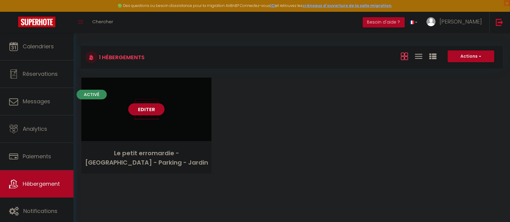
click at [144, 109] on link "Editer" at bounding box center [146, 109] width 36 height 12
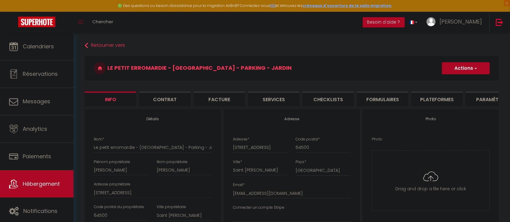
scroll to position [50, 0]
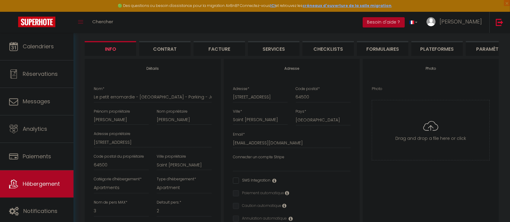
click at [427, 50] on li "Plateformes" at bounding box center [436, 48] width 51 height 15
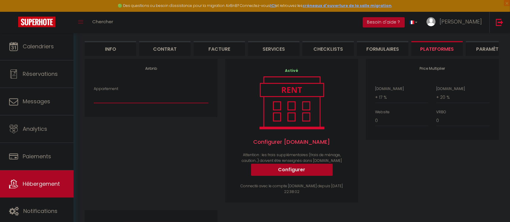
click at [115, 101] on select "Appartement" at bounding box center [151, 97] width 115 height 11
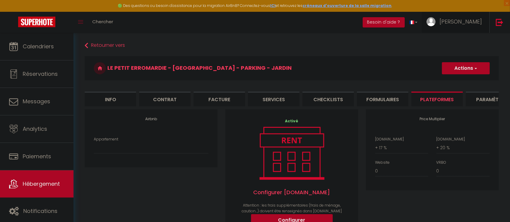
click at [479, 19] on span "Xavier" at bounding box center [460, 22] width 42 height 8
click at [468, 42] on link "Paramètres" at bounding box center [465, 42] width 45 height 10
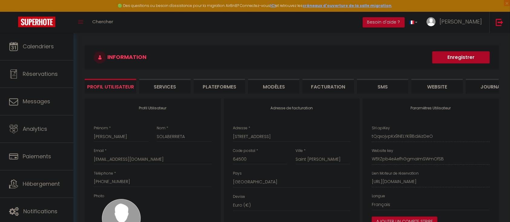
click at [222, 88] on li "Plateformes" at bounding box center [218, 86] width 51 height 15
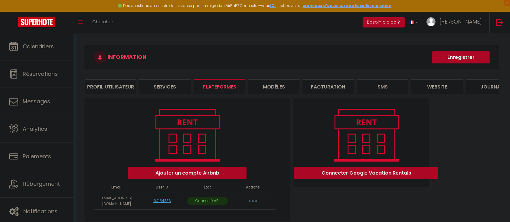
scroll to position [33, 0]
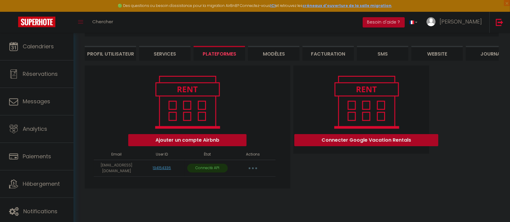
click at [246, 173] on button "button" at bounding box center [252, 169] width 17 height 10
click at [222, 187] on link "Importer les appartements" at bounding box center [226, 182] width 67 height 10
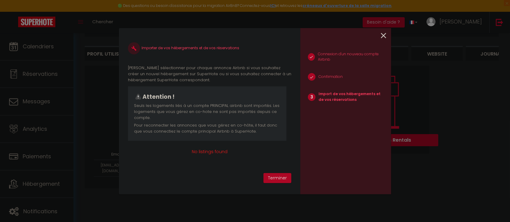
click at [383, 36] on icon at bounding box center [383, 35] width 5 height 9
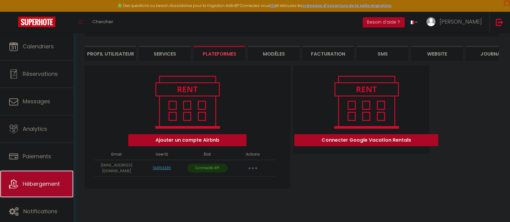
click at [45, 185] on span "Hébergement" at bounding box center [41, 184] width 37 height 8
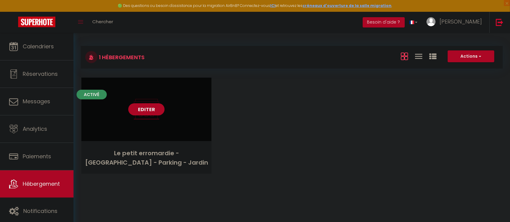
click at [142, 112] on link "Editer" at bounding box center [146, 109] width 36 height 12
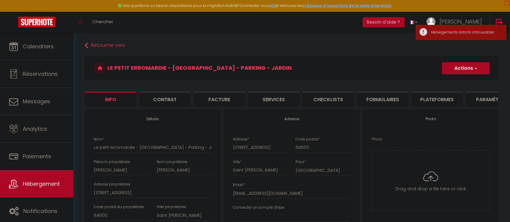
drag, startPoint x: 448, startPoint y: 96, endPoint x: 360, endPoint y: 103, distance: 87.9
click at [448, 96] on li "Plateformes" at bounding box center [436, 99] width 51 height 15
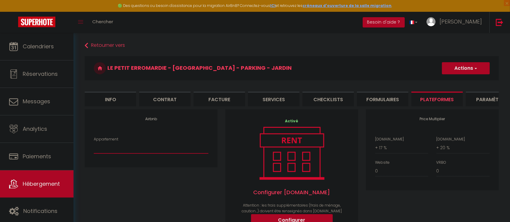
click at [152, 154] on select "Appartement" at bounding box center [151, 147] width 115 height 11
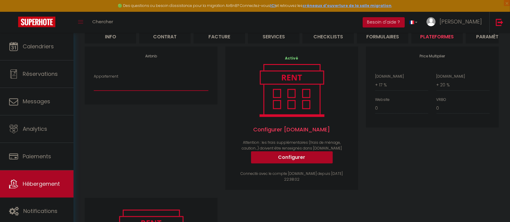
scroll to position [63, 0]
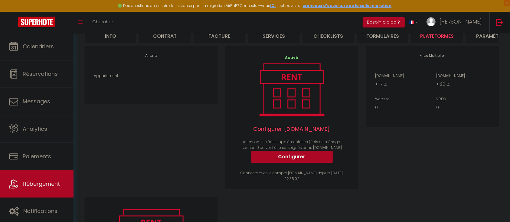
drag, startPoint x: 502, startPoint y: 21, endPoint x: 442, endPoint y: 53, distance: 67.1
click at [502, 21] on img at bounding box center [499, 22] width 8 height 8
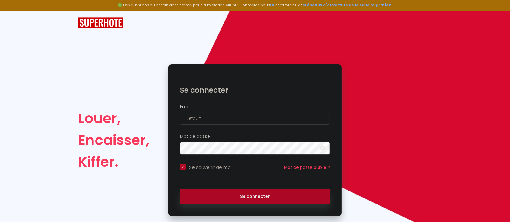
scroll to position [12, 0]
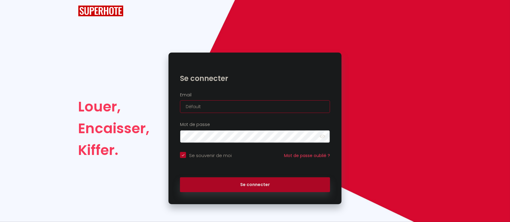
drag, startPoint x: 207, startPoint y: 105, endPoint x: 151, endPoint y: 95, distance: 57.2
click at [151, 95] on div "Louer, Encaisser, Kiffer. Se connecter Email Défault Mot de passe false Se souv…" at bounding box center [255, 129] width 362 height 152
paste input "lesclesducolibri@gmail.com"
click at [180, 177] on button "Se connecter" at bounding box center [255, 184] width 150 height 15
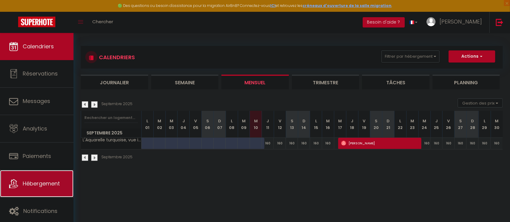
click at [57, 183] on span "Hébergement" at bounding box center [41, 184] width 37 height 8
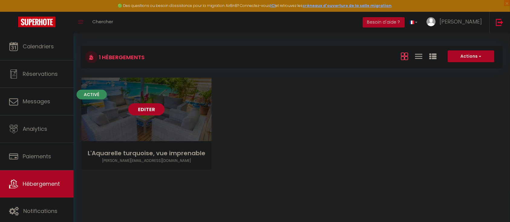
click at [145, 108] on link "Editer" at bounding box center [146, 109] width 36 height 12
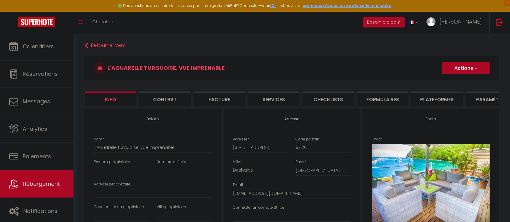
click at [431, 98] on li "Plateformes" at bounding box center [436, 99] width 51 height 15
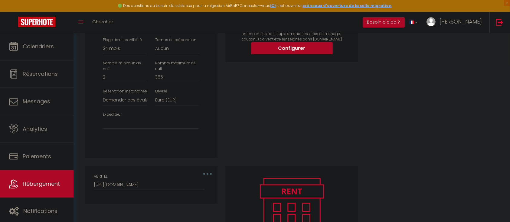
scroll to position [174, 0]
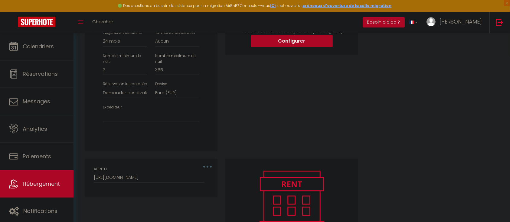
click at [145, 115] on div "Expéditeur laurent.lelou@groupe-llh.fr" at bounding box center [151, 113] width 104 height 17
click at [144, 120] on select "laurent.lelou@groupe-llh.fr" at bounding box center [151, 115] width 96 height 11
click at [505, 26] on link at bounding box center [499, 22] width 20 height 21
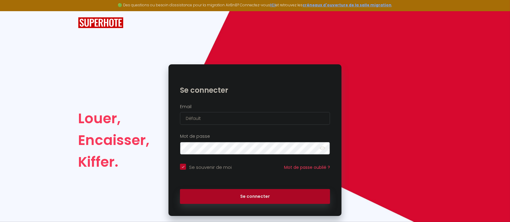
scroll to position [12, 0]
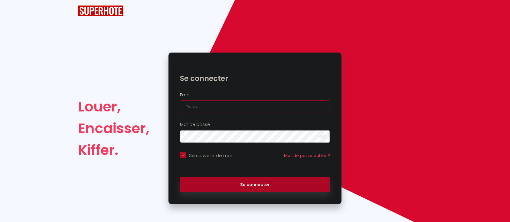
drag, startPoint x: 206, startPoint y: 102, endPoint x: 185, endPoint y: 66, distance: 41.3
click at [185, 86] on div "Se connecter Email Défault Mot de passe false Se souvenir de moi Mot de passe o…" at bounding box center [254, 129] width 173 height 140
paste input "chihab@haussmannconciergerie.fr"
click at [180, 177] on button "Se connecter" at bounding box center [255, 184] width 150 height 15
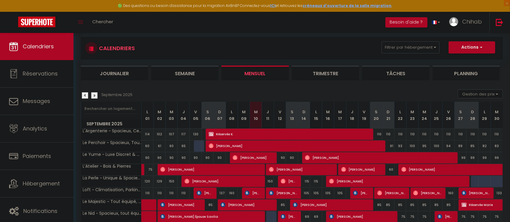
scroll to position [31, 0]
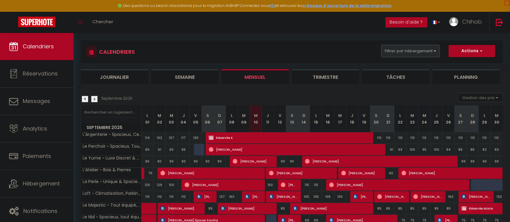
click at [433, 53] on button "Filtrer par hébergement" at bounding box center [410, 51] width 58 height 12
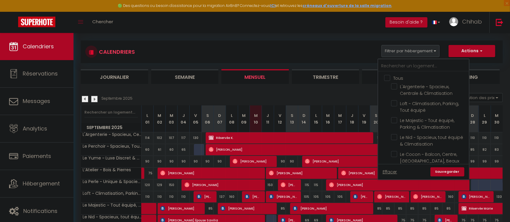
click at [430, 159] on span "Le Cocon ~ Balcon, Centre, Wifi, Beaux Arts" at bounding box center [429, 160] width 59 height 19
click at [430, 157] on input "Le Cocon ~ Balcon, Centre, Wifi, Beaux Arts" at bounding box center [429, 154] width 76 height 6
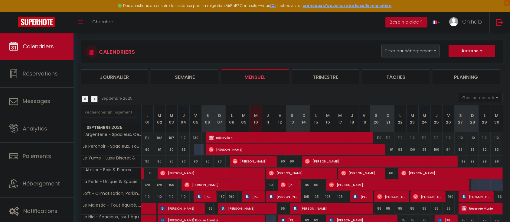
click at [436, 54] on button "Filtrer par hébergement" at bounding box center [410, 51] width 58 height 12
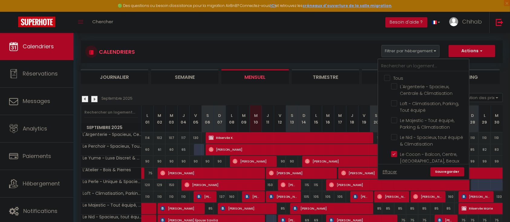
click at [454, 170] on link "Sauvegarder" at bounding box center [447, 171] width 34 height 9
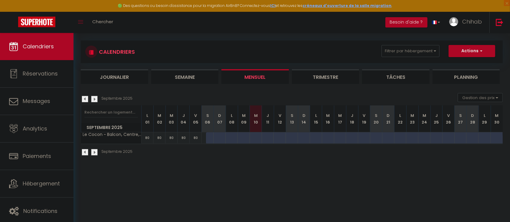
click at [208, 138] on div at bounding box center [212, 137] width 12 height 11
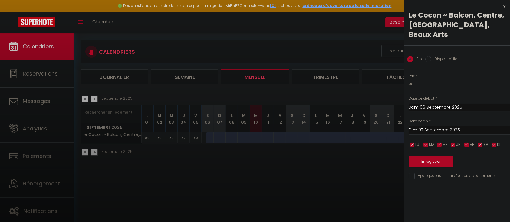
click at [436, 56] on label "Disponibilité" at bounding box center [444, 59] width 26 height 7
click at [431, 56] on input "Disponibilité" at bounding box center [428, 59] width 6 height 6
click at [421, 79] on select "Disponible Indisponible" at bounding box center [458, 84] width 101 height 11
click at [435, 127] on input "Dim 07 Septembre 2025" at bounding box center [458, 131] width 101 height 8
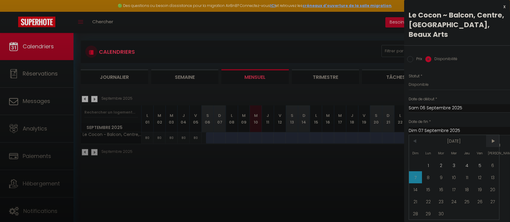
click at [490, 135] on span ">" at bounding box center [492, 141] width 13 height 12
click at [416, 171] on span "5" at bounding box center [415, 177] width 13 height 12
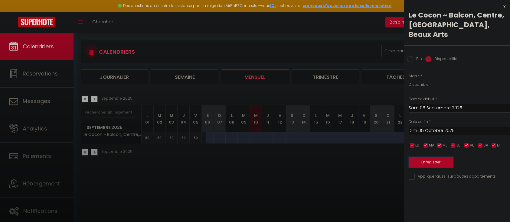
click at [424, 157] on button "Enregistrer" at bounding box center [430, 162] width 45 height 11
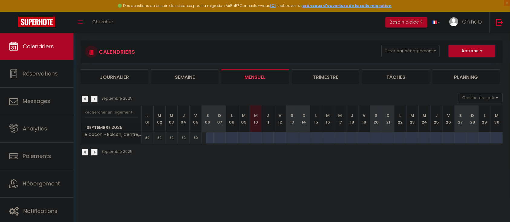
click at [475, 52] on button "Actions" at bounding box center [471, 51] width 47 height 12
click at [469, 98] on button "Gestion des prix" at bounding box center [479, 97] width 45 height 9
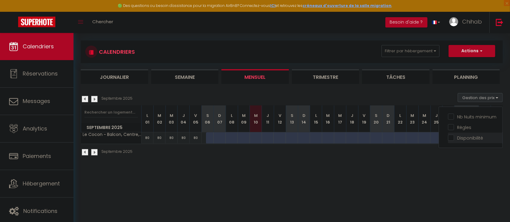
click at [473, 135] on input "Disponibilité" at bounding box center [475, 138] width 54 height 6
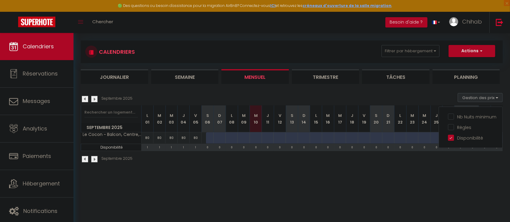
drag, startPoint x: 367, startPoint y: 195, endPoint x: 363, endPoint y: 195, distance: 4.0
click at [366, 195] on body "🟢 Des questions ou besoin d'assistance pour la migration AirBnB? Connectez-vous…" at bounding box center [255, 113] width 510 height 222
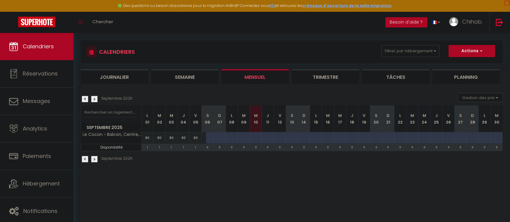
click at [96, 101] on img at bounding box center [94, 99] width 7 height 7
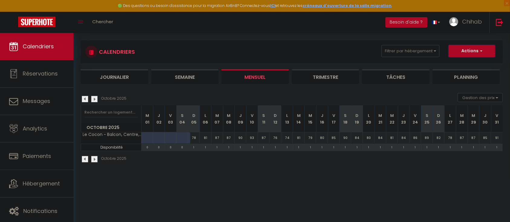
click at [471, 52] on button "Actions" at bounding box center [471, 51] width 47 height 12
drag, startPoint x: 436, startPoint y: 139, endPoint x: 459, endPoint y: 122, distance: 29.8
click at [436, 139] on div "82" at bounding box center [439, 137] width 12 height 11
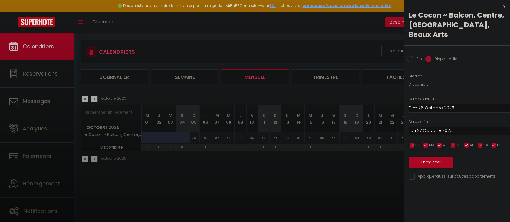
drag, startPoint x: 338, startPoint y: 166, endPoint x: 427, endPoint y: 110, distance: 105.1
click at [339, 164] on div at bounding box center [255, 111] width 510 height 222
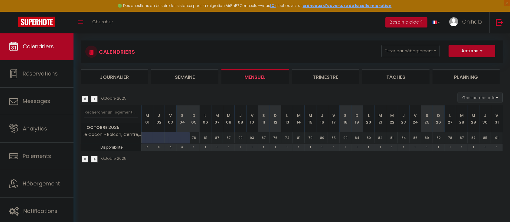
click at [473, 101] on button "Gestion des prix" at bounding box center [479, 97] width 45 height 9
drag, startPoint x: 452, startPoint y: 87, endPoint x: 461, endPoint y: 54, distance: 33.6
click at [453, 81] on div "CALENDRIERS Filtrer par hébergement Tous L'Argenterie ~ Spacieux, Centrale & Cl…" at bounding box center [292, 102] width 422 height 134
click at [461, 54] on button "Actions" at bounding box center [471, 51] width 47 height 12
drag, startPoint x: 416, startPoint y: 184, endPoint x: 441, endPoint y: 142, distance: 49.0
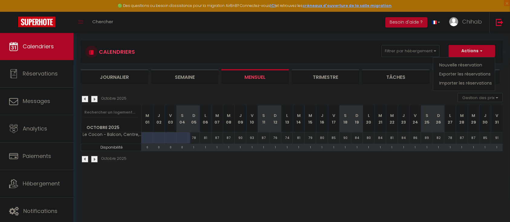
click at [418, 177] on body "🟢 Des questions ou besoin d'assistance pour la migration AirBnB? Connectez-vous…" at bounding box center [255, 113] width 510 height 222
click at [181, 136] on div at bounding box center [186, 141] width 12 height 11
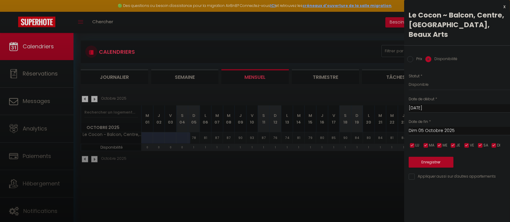
click at [427, 104] on input "Sam 04 Octobre 2025" at bounding box center [458, 108] width 101 height 8
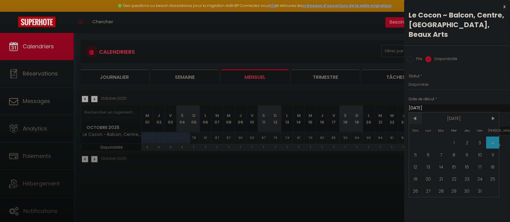
click at [416, 112] on span "<" at bounding box center [415, 118] width 13 height 12
click at [476, 137] on span "5" at bounding box center [479, 143] width 13 height 12
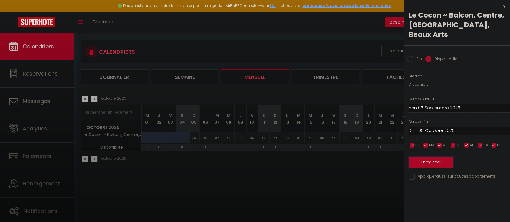
click at [430, 157] on button "Enregistrer" at bounding box center [430, 162] width 45 height 11
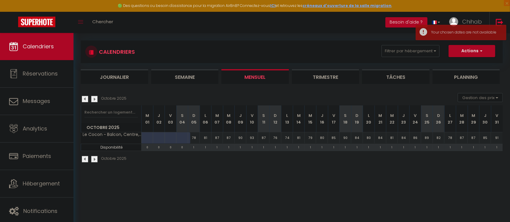
click at [181, 134] on div at bounding box center [182, 137] width 12 height 11
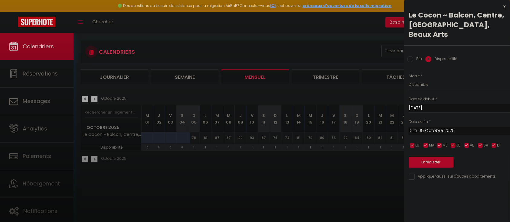
click at [437, 104] on input "Sam 04 Octobre 2025" at bounding box center [458, 108] width 101 height 8
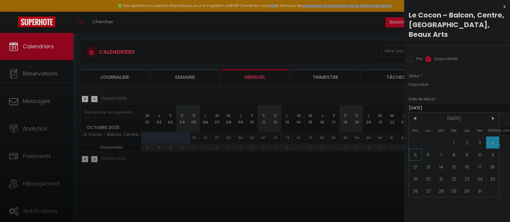
click at [416, 149] on span "5" at bounding box center [415, 155] width 13 height 12
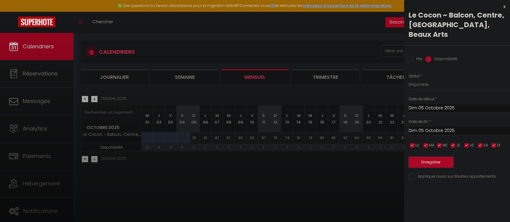
click at [420, 157] on button "Enregistrer" at bounding box center [430, 162] width 45 height 11
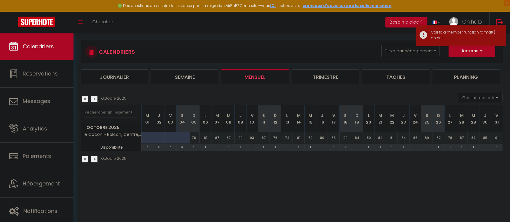
click at [177, 134] on div at bounding box center [182, 137] width 12 height 11
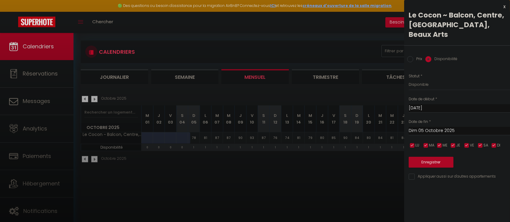
click at [429, 104] on input "Sam 04 Octobre 2025" at bounding box center [458, 108] width 101 height 8
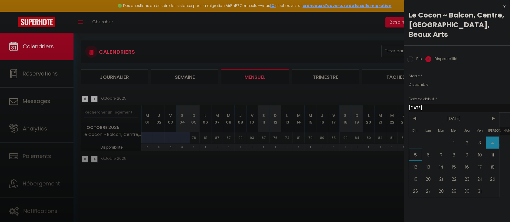
click at [416, 149] on span "5" at bounding box center [415, 155] width 13 height 12
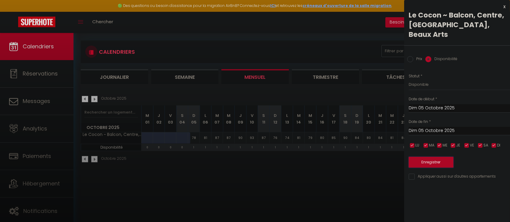
click at [423, 157] on button "Enregistrer" at bounding box center [430, 162] width 45 height 11
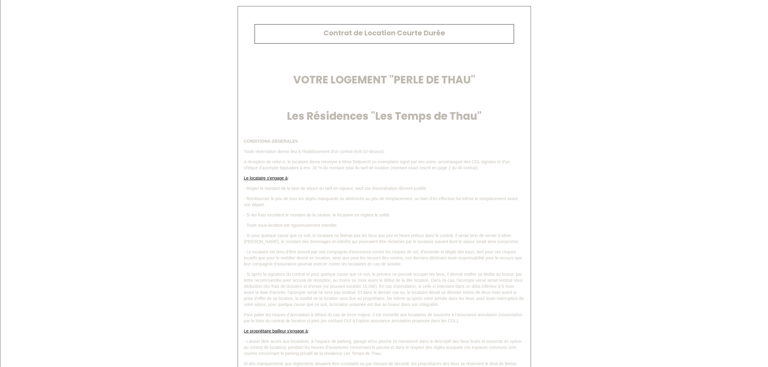
scroll to position [2604, 0]
